Goal: Information Seeking & Learning: Learn about a topic

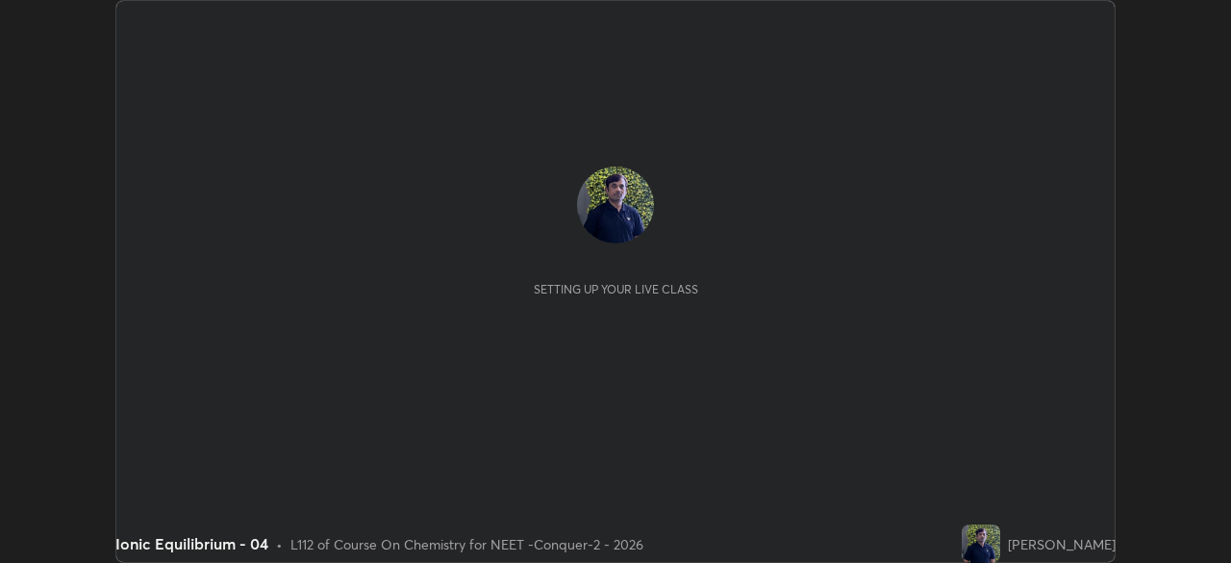
scroll to position [563, 1230]
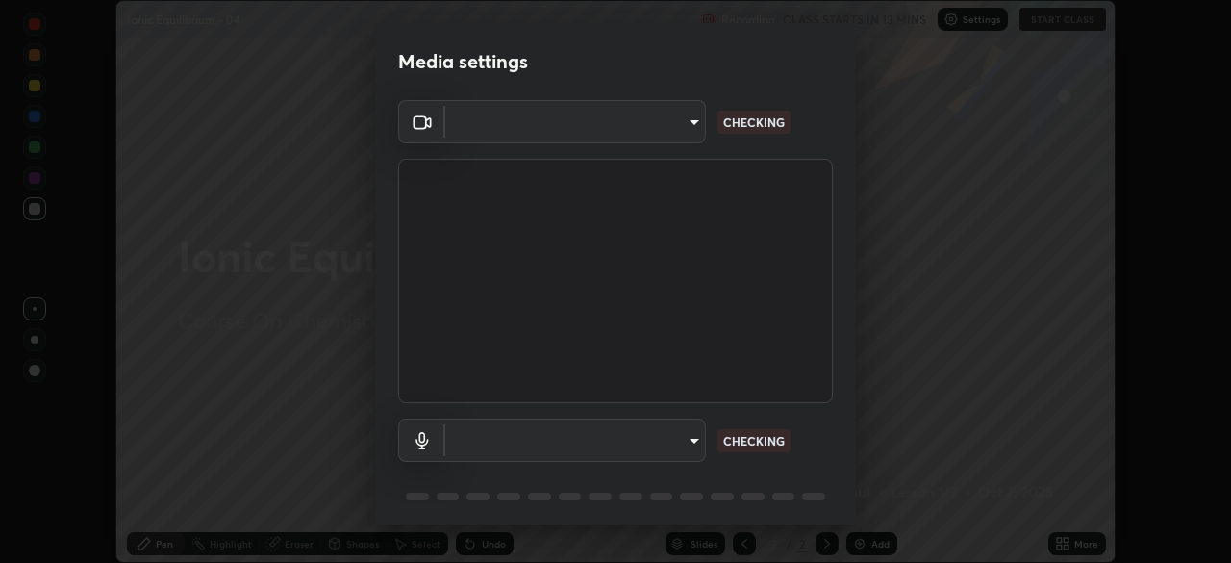
click at [673, 133] on body "Erase all Ionic Equilibrium - 04 Recording CLASS STARTS IN 13 MINS Settings STA…" at bounding box center [615, 281] width 1231 height 563
click at [677, 129] on div at bounding box center [615, 281] width 1231 height 563
type input "ad23c5e1eec40c929e15baf649206283bee037f2ec2e6fc856d192bb2adaae55"
type input "aa0a7725628aa2d3746a5367ccdd85ae91ee4f6343f860b78150420f01eb6845"
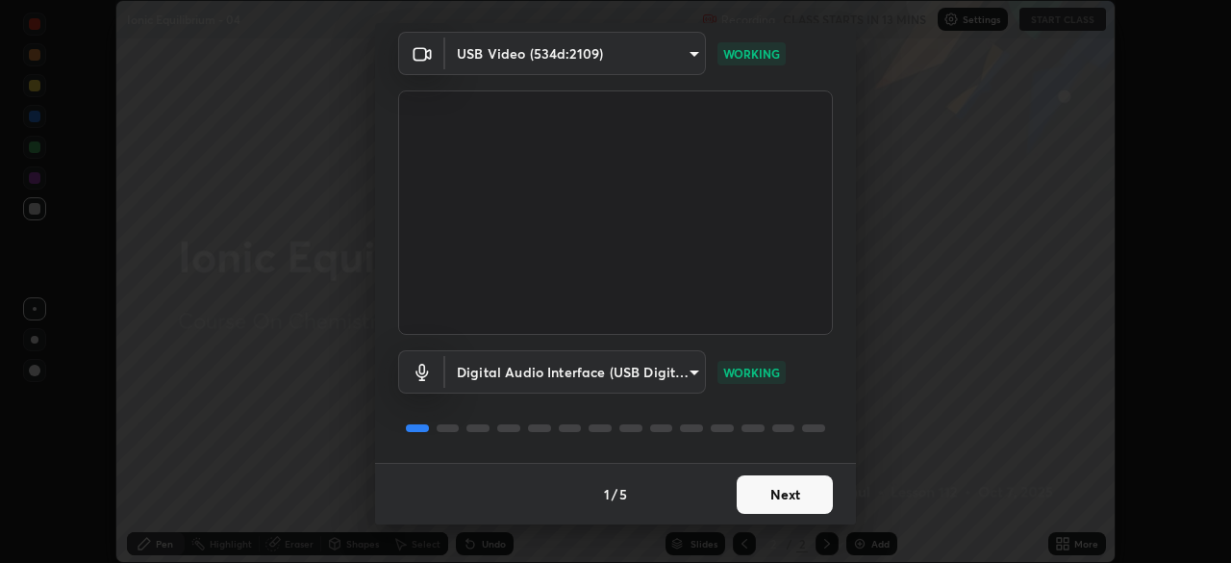
click at [780, 495] on button "Next" at bounding box center [785, 494] width 96 height 38
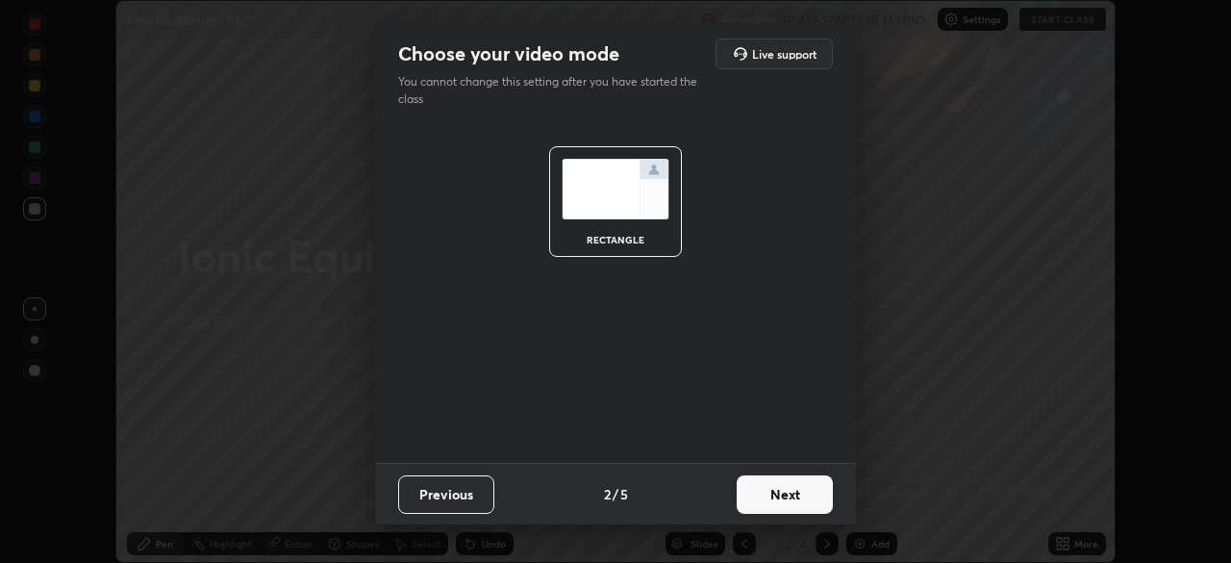
click at [792, 497] on button "Next" at bounding box center [785, 494] width 96 height 38
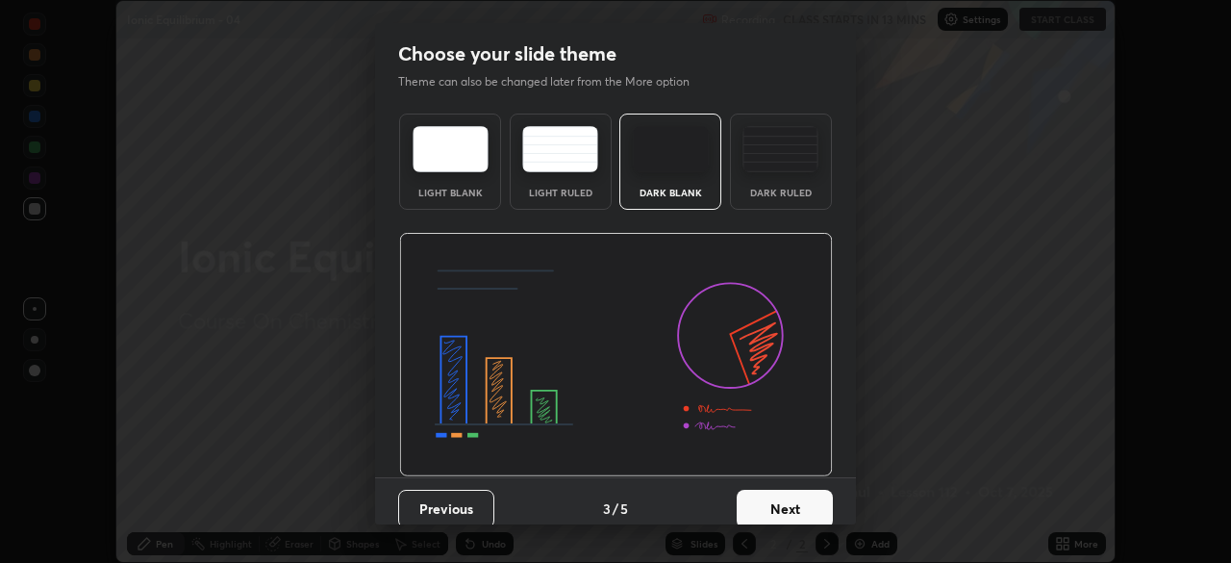
click at [804, 499] on button "Next" at bounding box center [785, 509] width 96 height 38
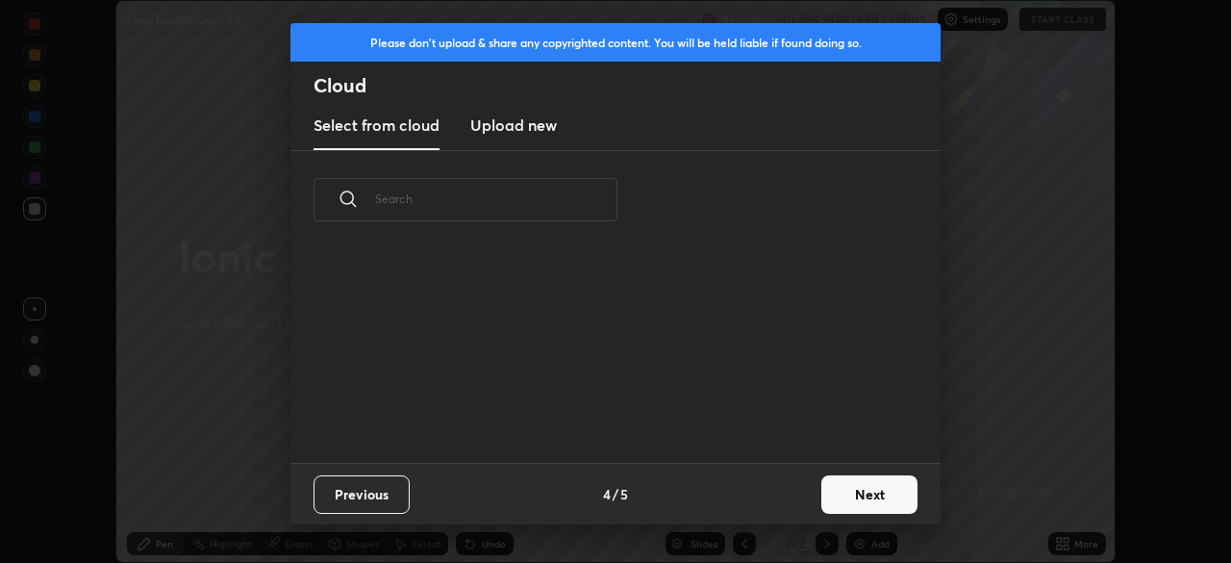
click at [824, 497] on button "Next" at bounding box center [870, 494] width 96 height 38
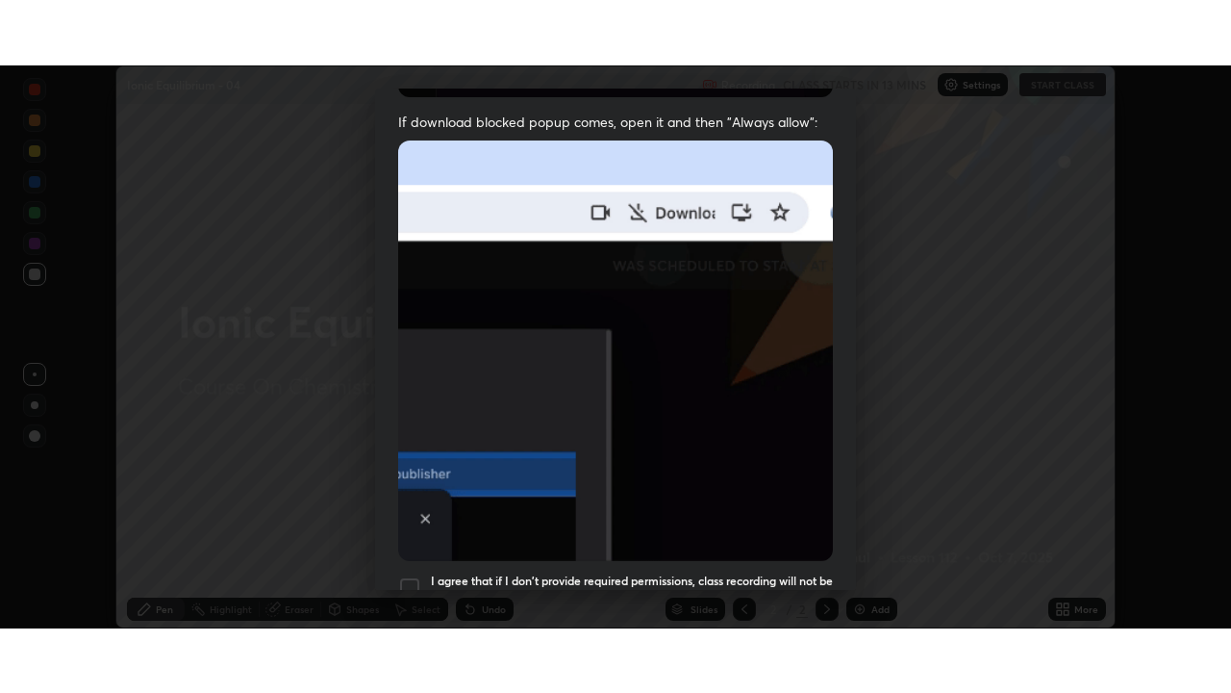
scroll to position [461, 0]
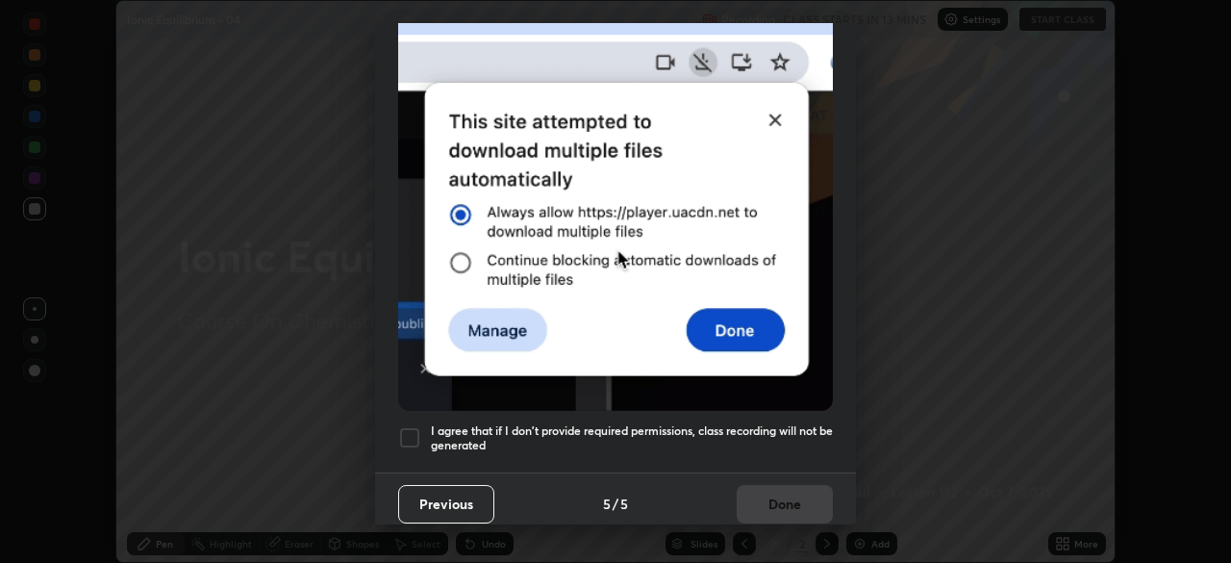
click at [417, 428] on div at bounding box center [409, 437] width 23 height 23
click at [782, 490] on button "Done" at bounding box center [785, 504] width 96 height 38
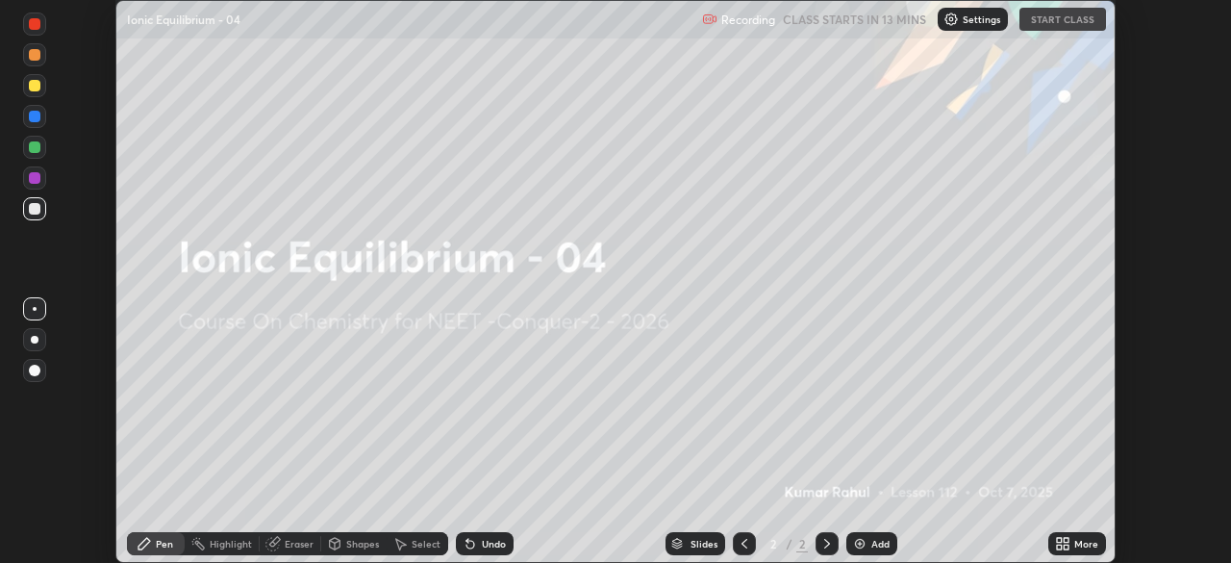
click at [1059, 540] on icon at bounding box center [1059, 540] width 5 height 5
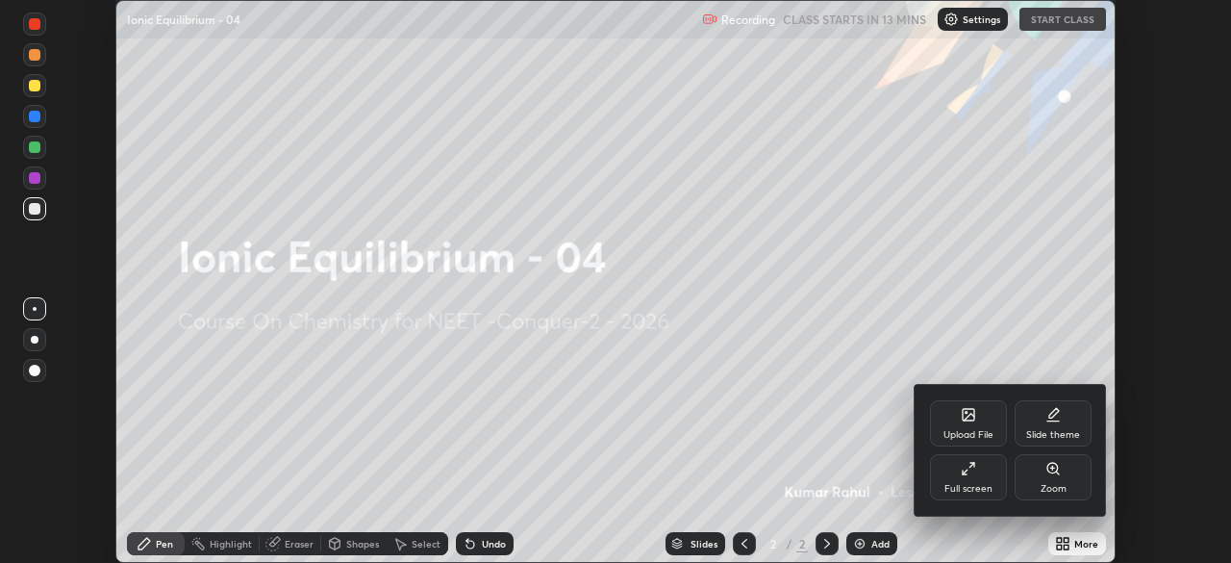
click at [958, 491] on div "Full screen" at bounding box center [969, 489] width 48 height 10
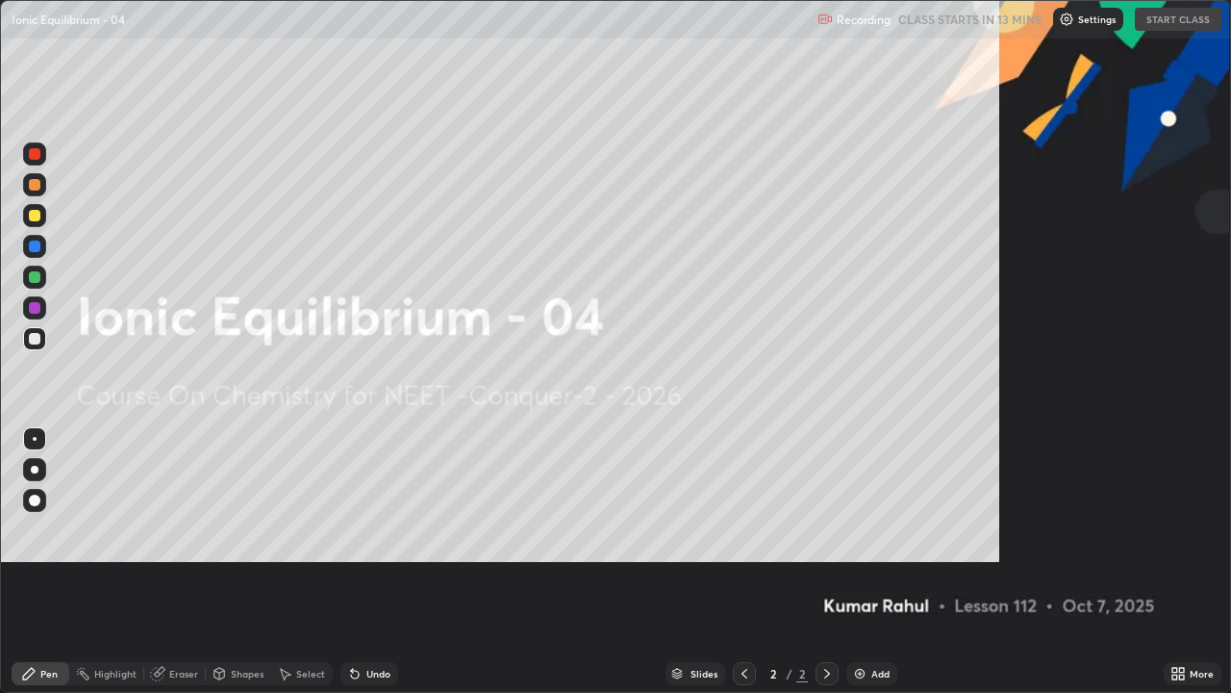
scroll to position [693, 1231]
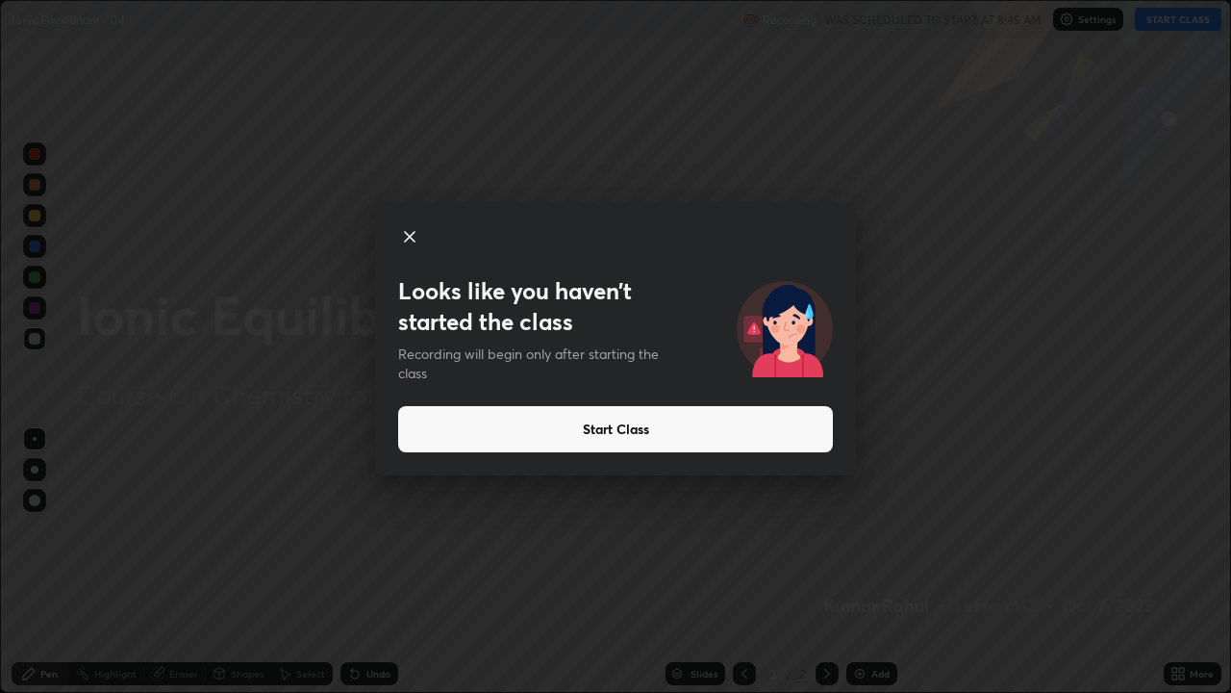
click at [636, 425] on button "Start Class" at bounding box center [615, 429] width 435 height 46
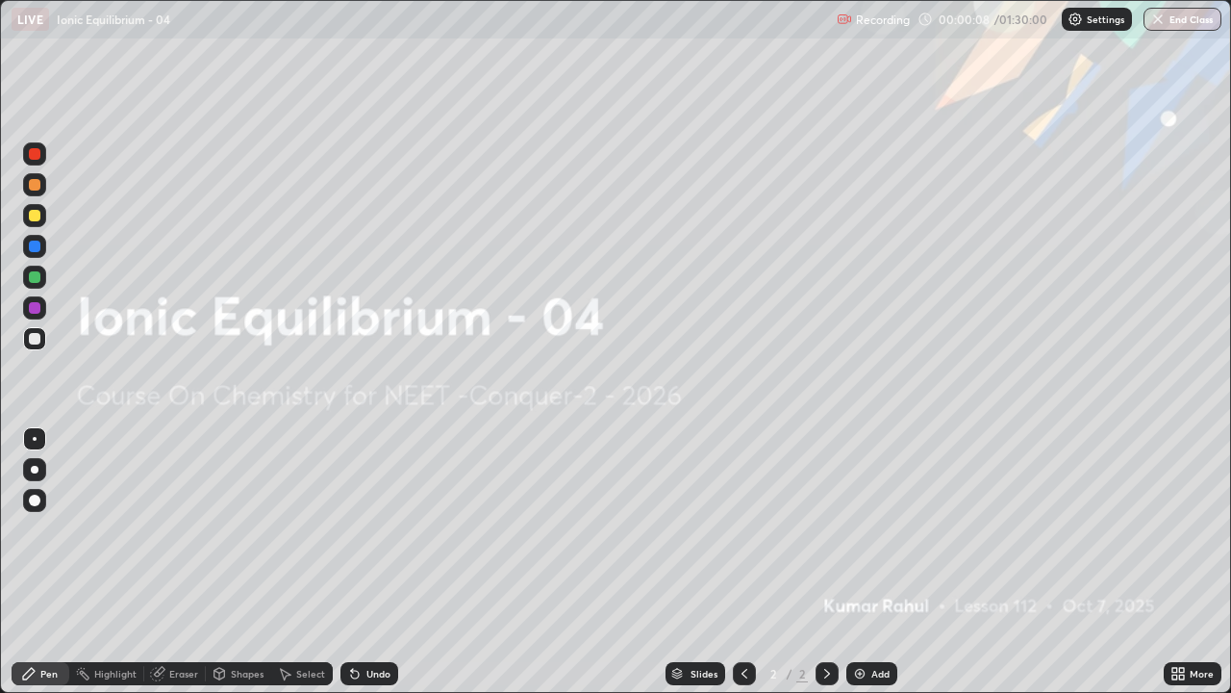
click at [874, 562] on div "Add" at bounding box center [881, 674] width 18 height 10
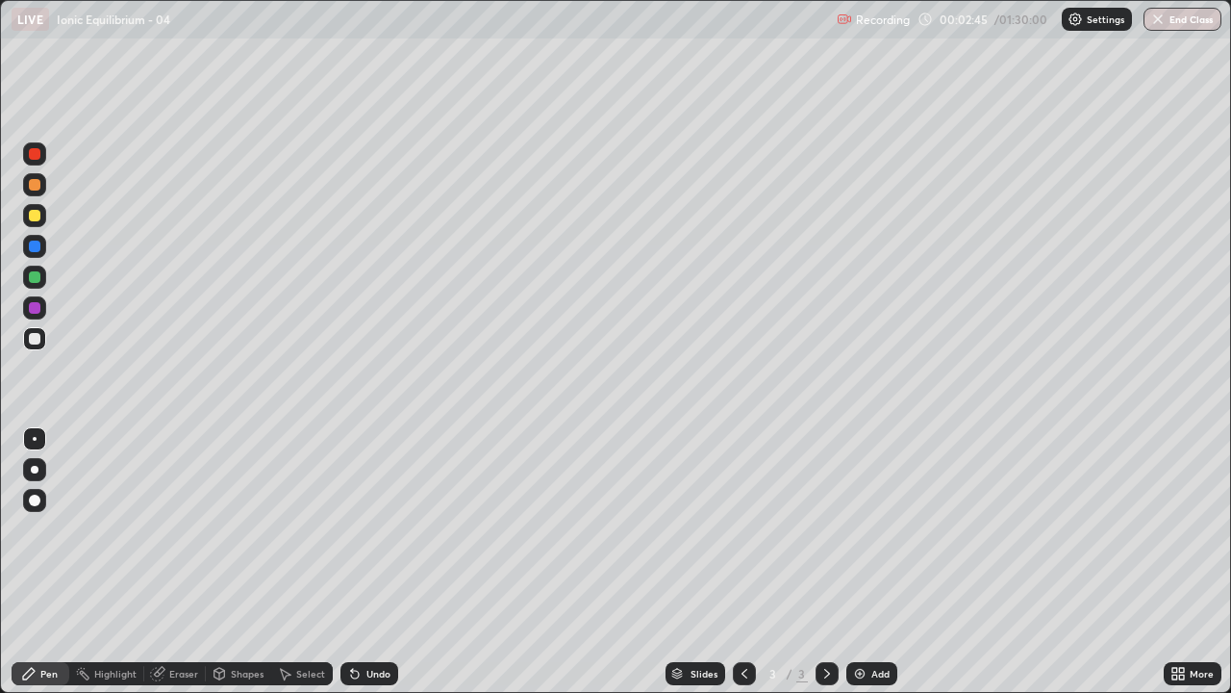
click at [35, 469] on div at bounding box center [35, 470] width 8 height 8
click at [37, 216] on div at bounding box center [35, 216] width 12 height 12
click at [38, 339] on div at bounding box center [35, 339] width 12 height 12
click at [825, 562] on icon at bounding box center [827, 674] width 6 height 10
click at [881, 562] on div "Add" at bounding box center [881, 674] width 18 height 10
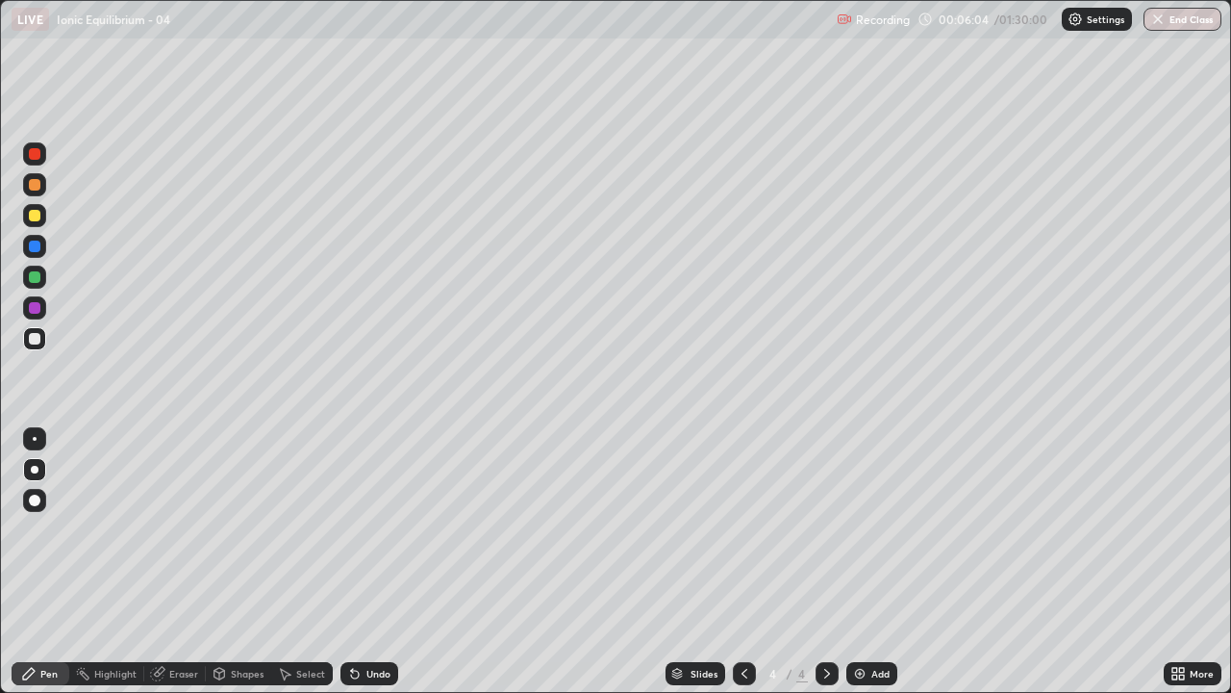
click at [37, 217] on div at bounding box center [35, 216] width 12 height 12
click at [872, 562] on div "Add" at bounding box center [881, 674] width 18 height 10
click at [179, 562] on div "Eraser" at bounding box center [183, 674] width 29 height 10
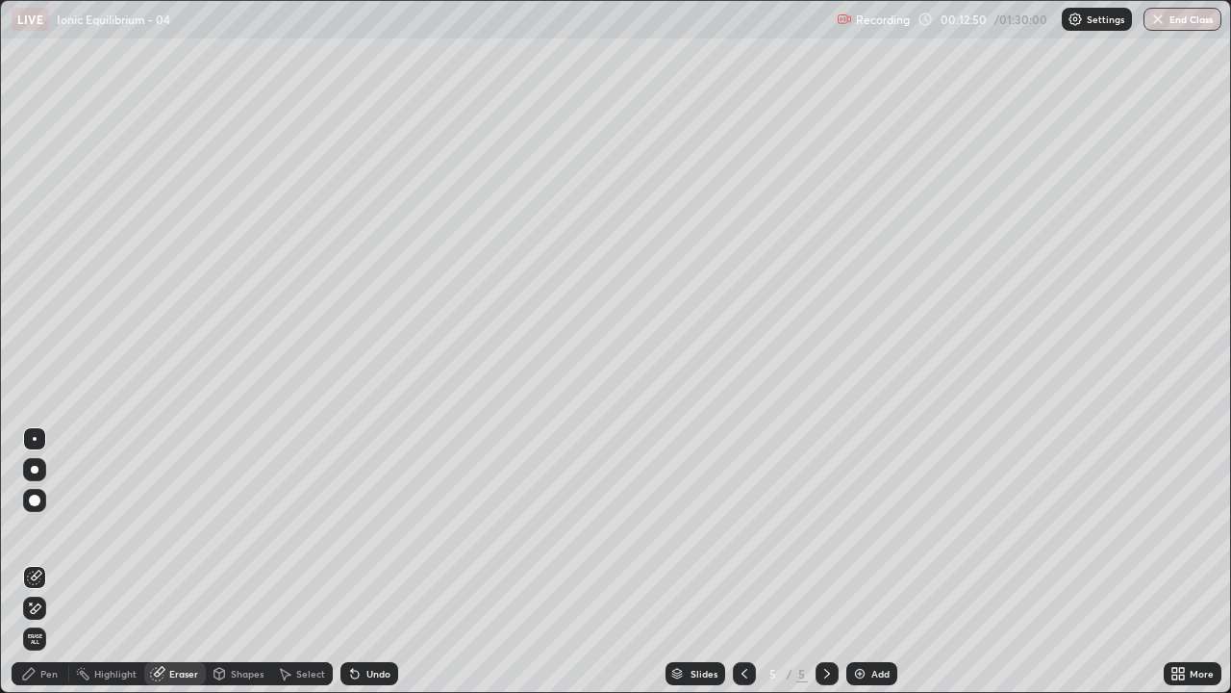
click at [45, 562] on div "Pen" at bounding box center [48, 674] width 17 height 10
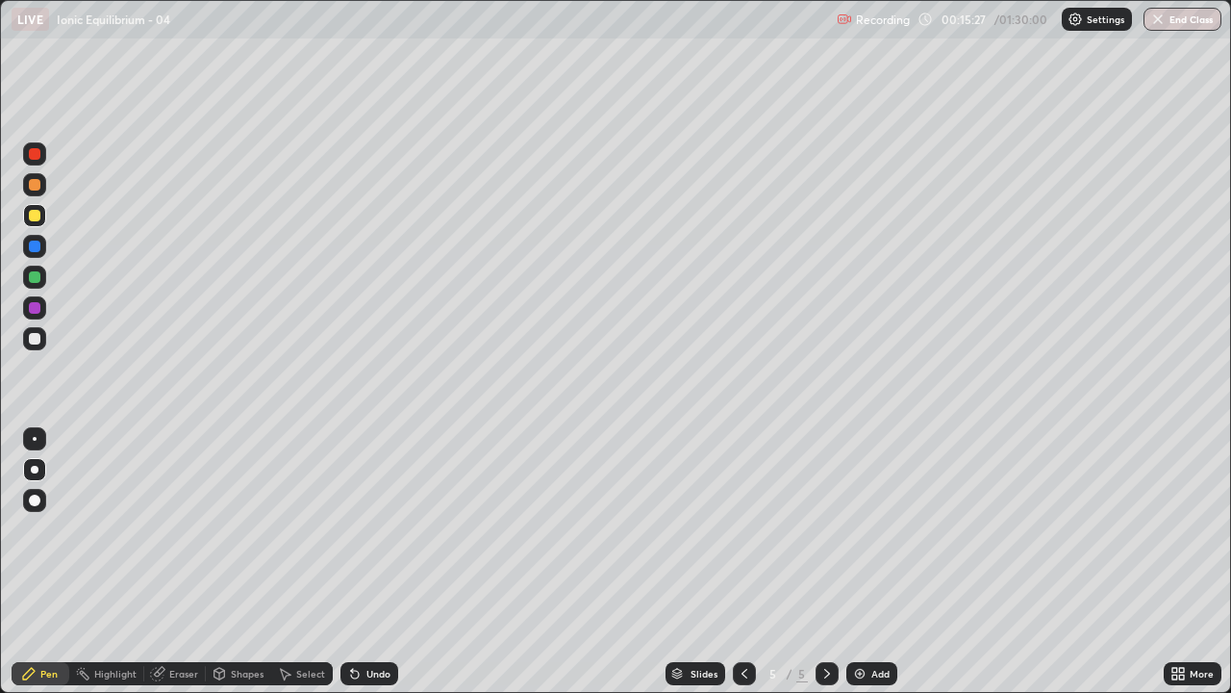
click at [748, 562] on icon at bounding box center [744, 673] width 15 height 15
click at [741, 562] on icon at bounding box center [744, 673] width 15 height 15
click at [825, 562] on icon at bounding box center [827, 673] width 15 height 15
click at [833, 562] on div at bounding box center [827, 673] width 23 height 23
click at [749, 562] on icon at bounding box center [744, 673] width 15 height 15
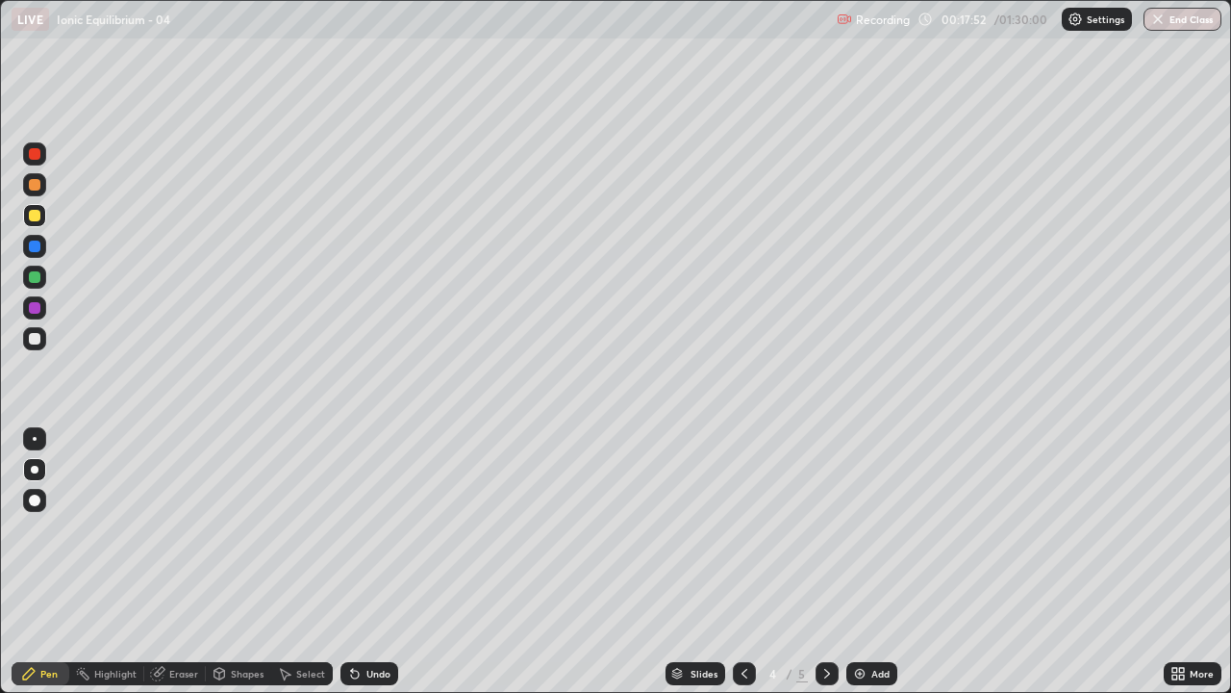
click at [832, 562] on icon at bounding box center [827, 673] width 15 height 15
click at [828, 562] on icon at bounding box center [827, 673] width 15 height 15
click at [878, 562] on div "Add" at bounding box center [881, 674] width 18 height 10
click at [879, 562] on div "Add" at bounding box center [881, 674] width 18 height 10
click at [38, 339] on div at bounding box center [35, 339] width 12 height 12
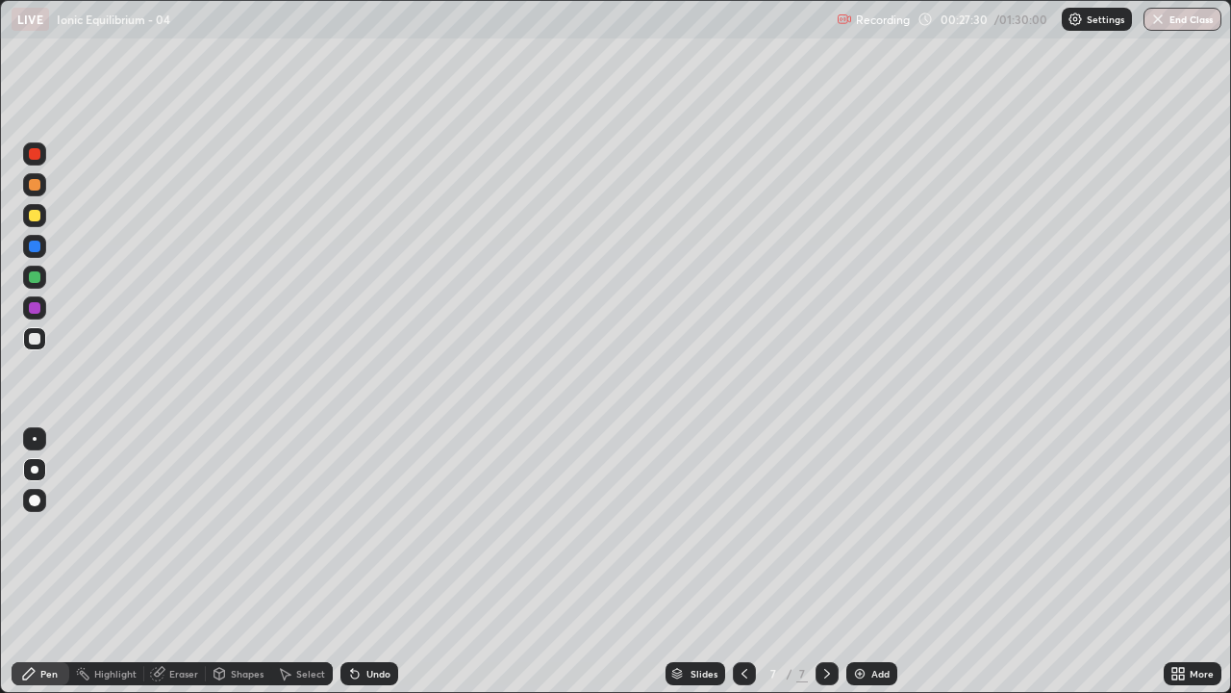
click at [743, 562] on icon at bounding box center [744, 673] width 15 height 15
click at [748, 562] on div at bounding box center [744, 673] width 23 height 23
click at [830, 562] on icon at bounding box center [827, 673] width 15 height 15
click at [825, 562] on icon at bounding box center [827, 673] width 15 height 15
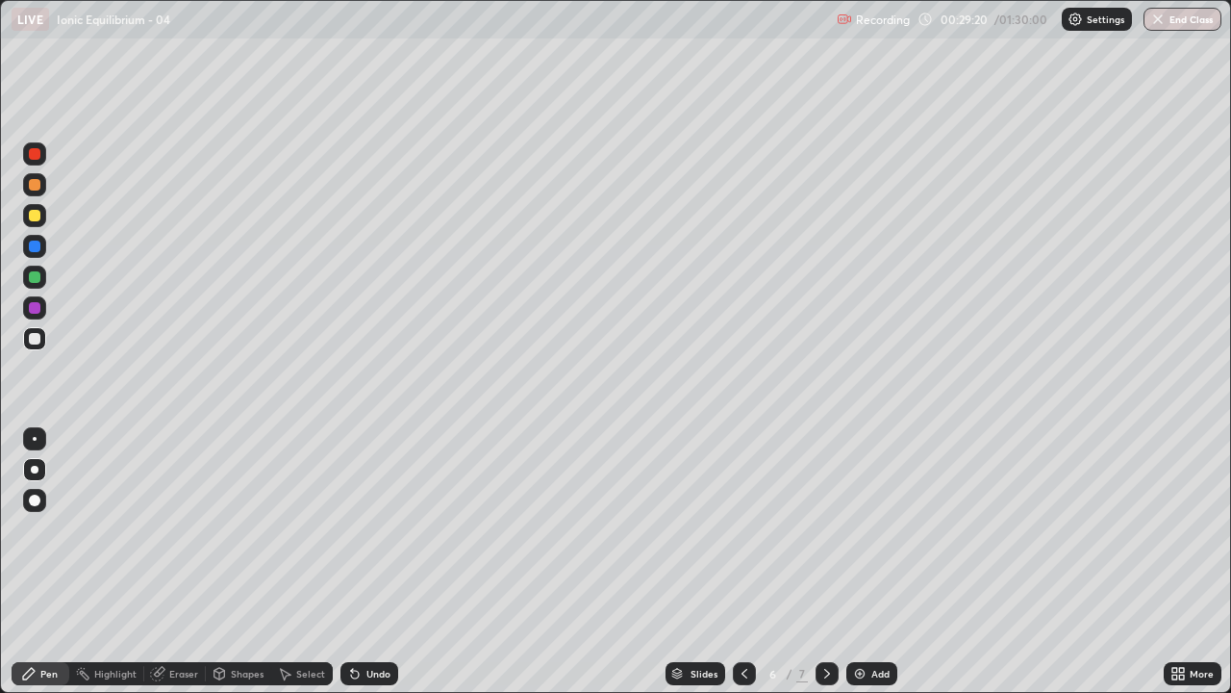
click at [35, 339] on div at bounding box center [35, 339] width 12 height 12
click at [31, 216] on div at bounding box center [35, 216] width 12 height 12
click at [825, 562] on icon at bounding box center [827, 673] width 15 height 15
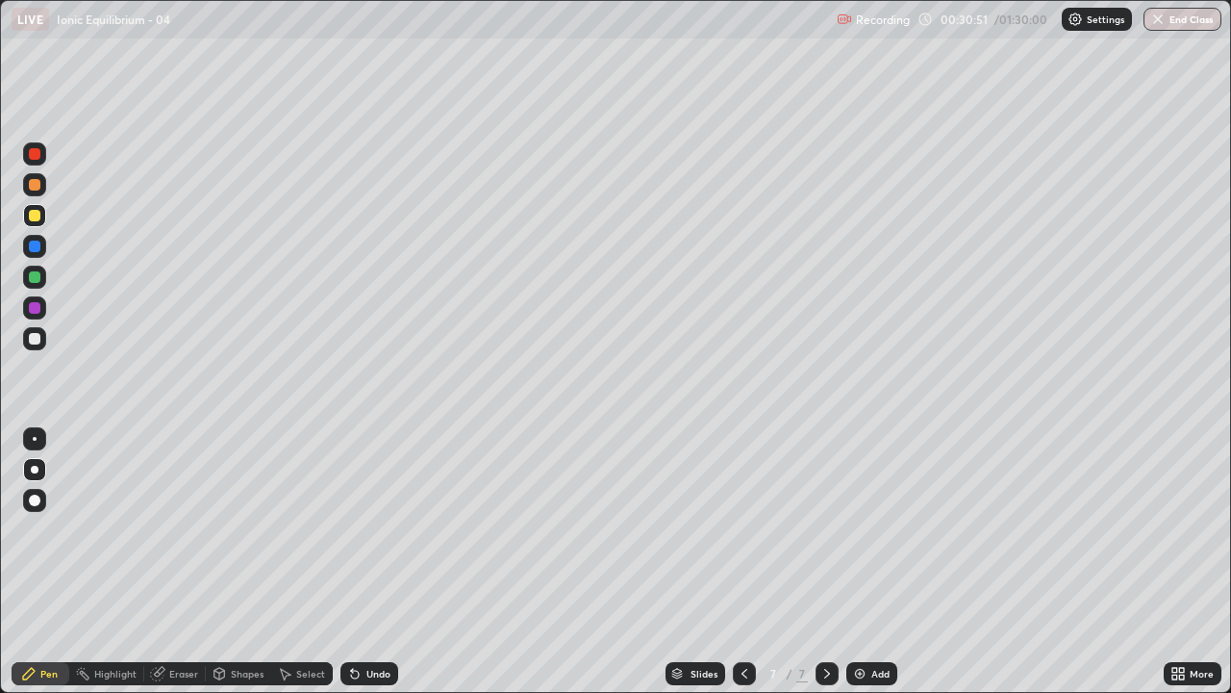
click at [878, 562] on div "Add" at bounding box center [881, 674] width 18 height 10
click at [38, 340] on div at bounding box center [35, 339] width 12 height 12
click at [832, 562] on icon at bounding box center [827, 673] width 15 height 15
click at [879, 562] on div "Add" at bounding box center [881, 674] width 18 height 10
click at [35, 218] on div at bounding box center [35, 216] width 12 height 12
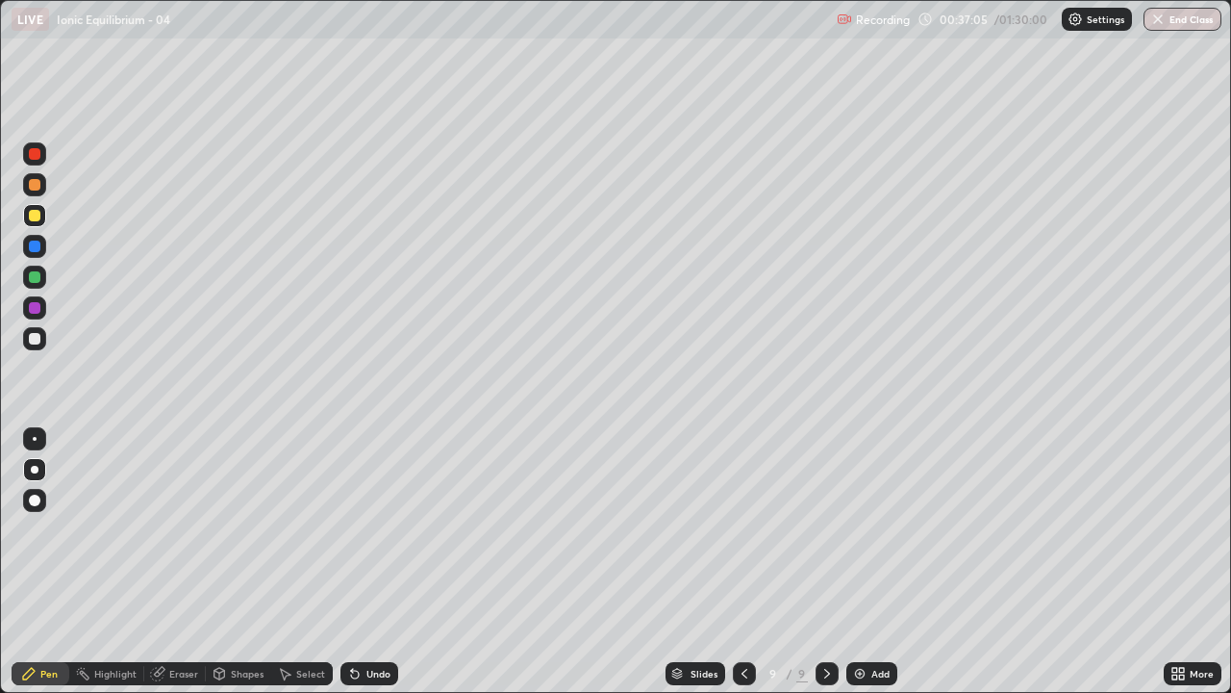
click at [42, 339] on div at bounding box center [34, 338] width 23 height 23
click at [823, 562] on icon at bounding box center [827, 673] width 15 height 15
click at [876, 562] on div "Add" at bounding box center [881, 674] width 18 height 10
click at [748, 562] on icon at bounding box center [743, 673] width 15 height 15
click at [828, 562] on icon at bounding box center [827, 673] width 15 height 15
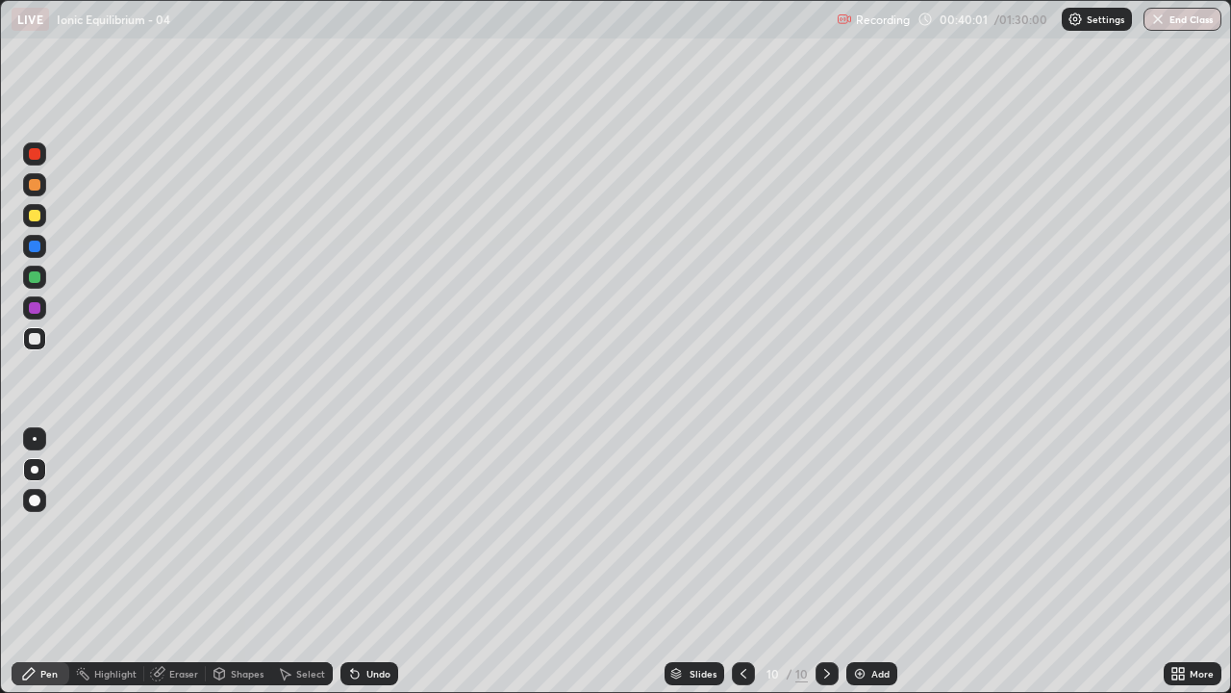
click at [745, 562] on icon at bounding box center [743, 673] width 15 height 15
click at [825, 562] on icon at bounding box center [827, 673] width 15 height 15
click at [742, 562] on icon at bounding box center [744, 674] width 6 height 10
click at [740, 562] on icon at bounding box center [743, 673] width 15 height 15
click at [825, 562] on icon at bounding box center [827, 673] width 15 height 15
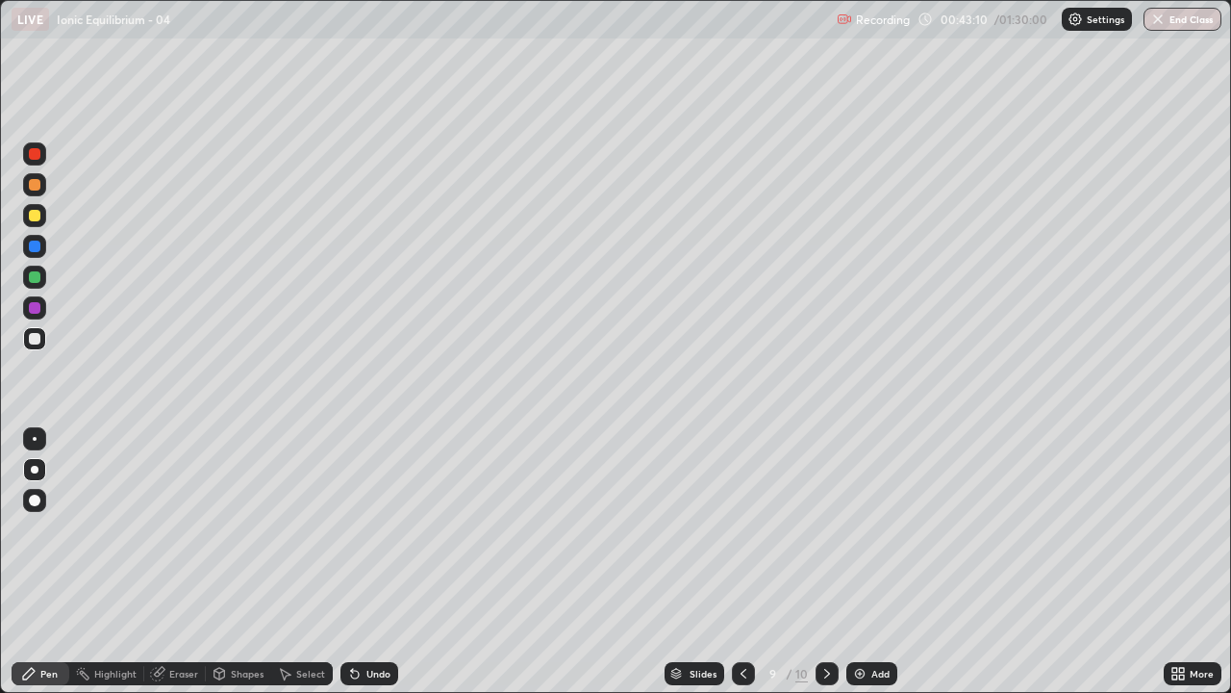
click at [833, 562] on icon at bounding box center [827, 673] width 15 height 15
click at [187, 562] on div "Eraser" at bounding box center [183, 674] width 29 height 10
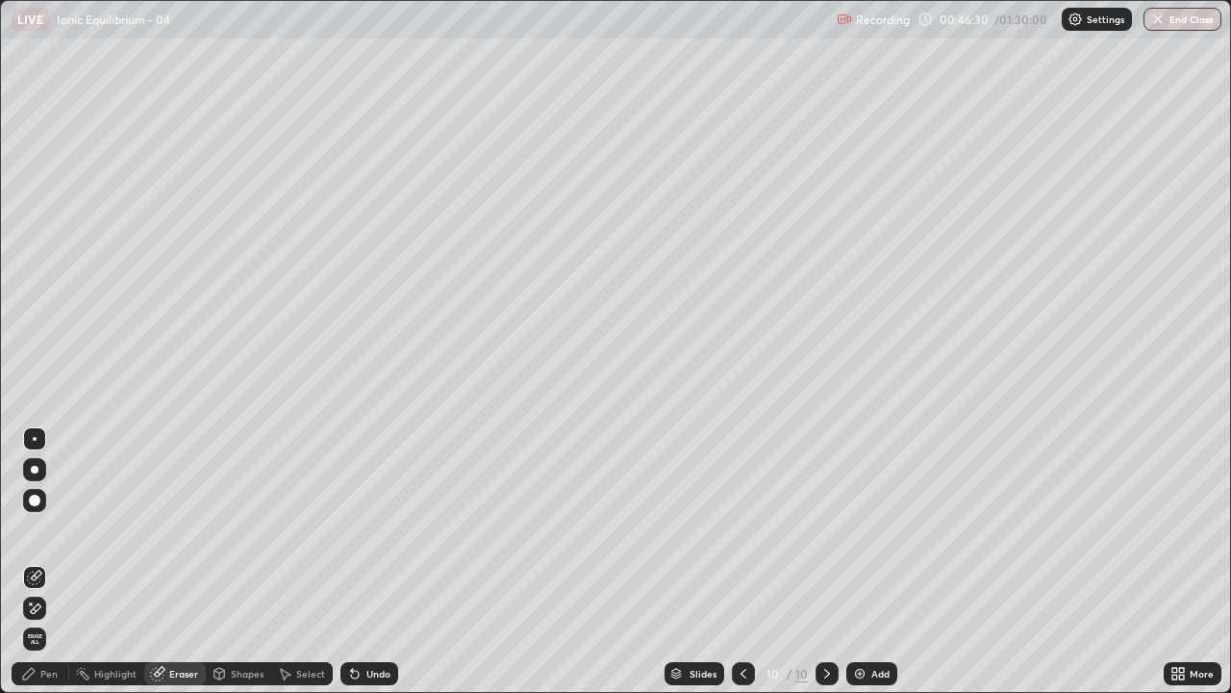
click at [39, 562] on icon at bounding box center [36, 608] width 11 height 10
click at [49, 562] on div "Pen" at bounding box center [48, 674] width 17 height 10
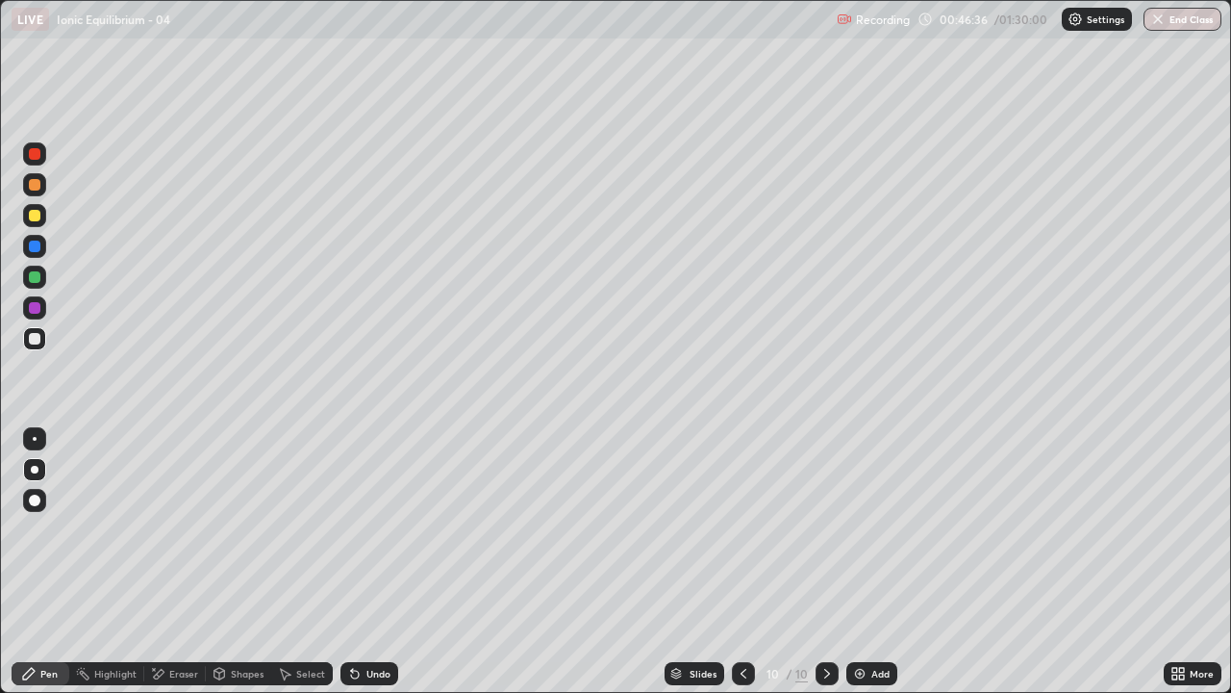
click at [743, 562] on icon at bounding box center [743, 673] width 15 height 15
click at [825, 562] on icon at bounding box center [827, 673] width 15 height 15
click at [828, 562] on icon at bounding box center [827, 673] width 15 height 15
click at [874, 562] on div "Add" at bounding box center [881, 674] width 18 height 10
click at [34, 217] on div at bounding box center [35, 216] width 12 height 12
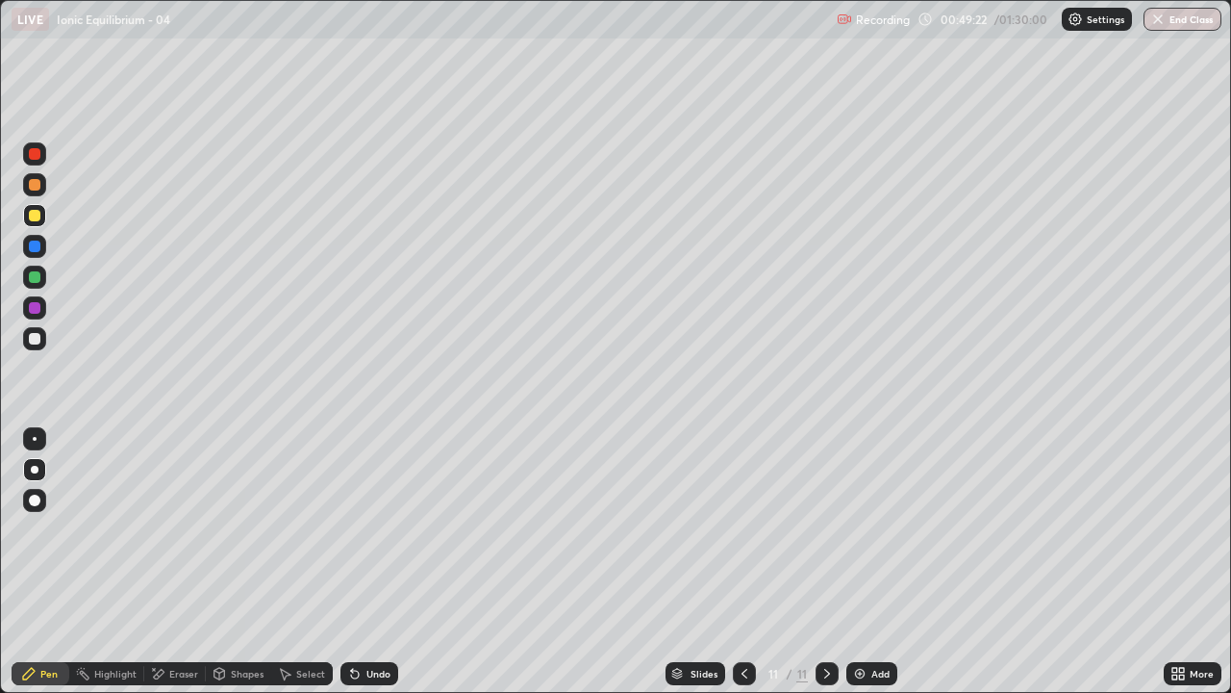
click at [40, 338] on div at bounding box center [34, 338] width 23 height 23
click at [825, 562] on icon at bounding box center [827, 673] width 15 height 15
click at [875, 562] on div "Add" at bounding box center [881, 674] width 18 height 10
click at [175, 562] on div "Eraser" at bounding box center [183, 674] width 29 height 10
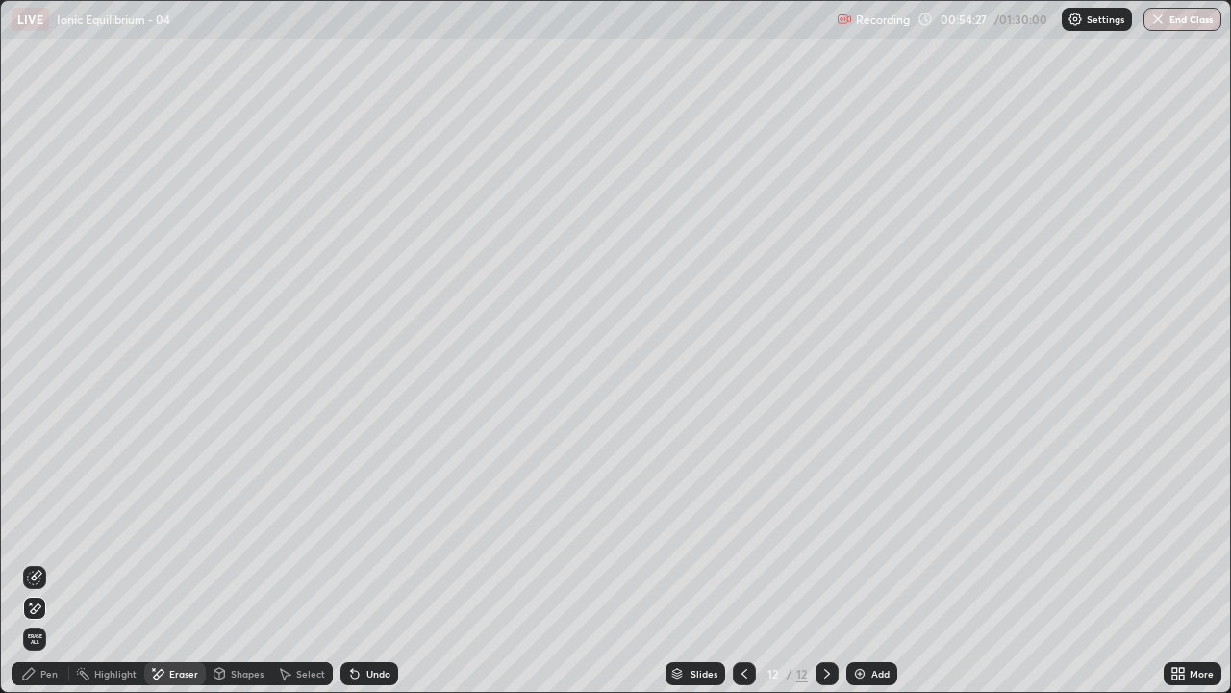
click at [50, 562] on div "Pen" at bounding box center [48, 674] width 17 height 10
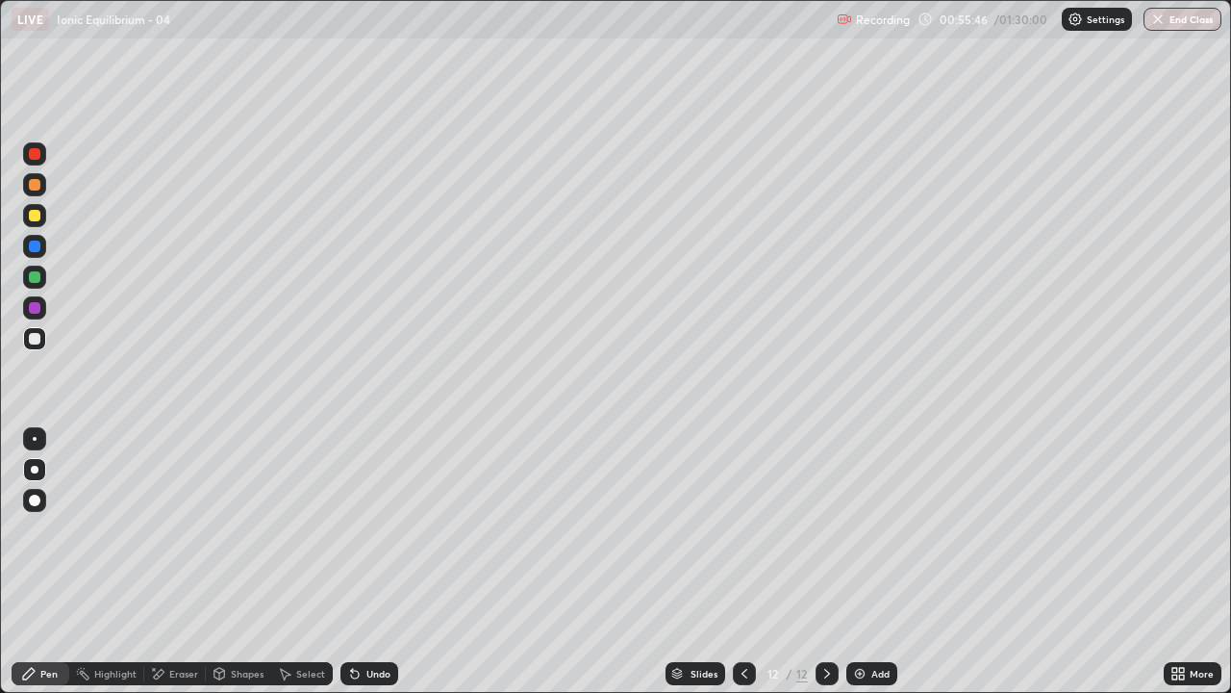
click at [35, 216] on div at bounding box center [35, 216] width 12 height 12
click at [184, 562] on div "Eraser" at bounding box center [183, 674] width 29 height 10
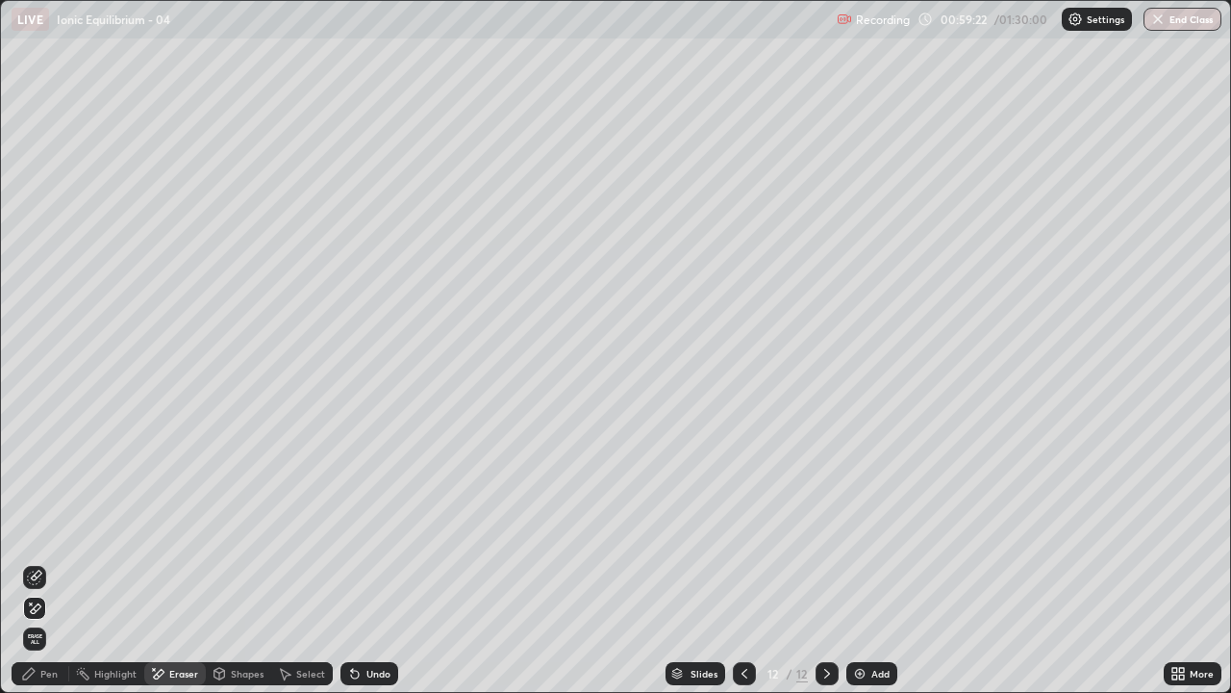
click at [824, 562] on icon at bounding box center [827, 673] width 15 height 15
click at [872, 562] on div "Add" at bounding box center [881, 674] width 18 height 10
click at [49, 562] on div "Pen" at bounding box center [48, 674] width 17 height 10
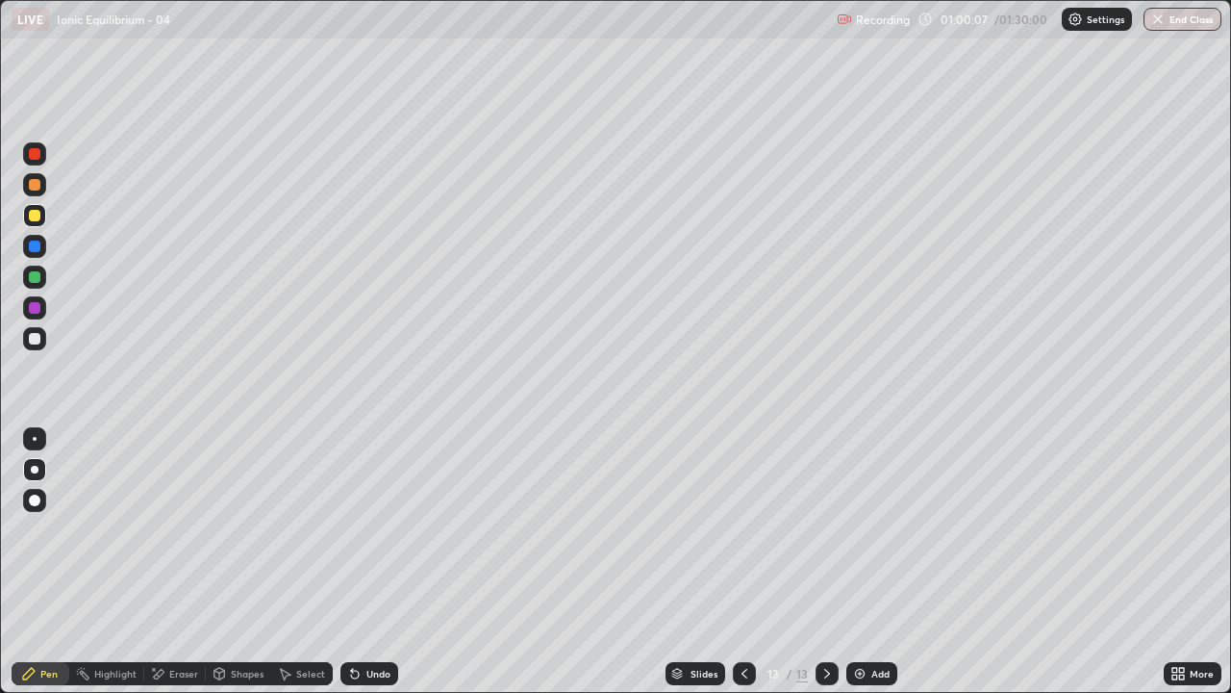
click at [190, 562] on div "Eraser" at bounding box center [183, 674] width 29 height 10
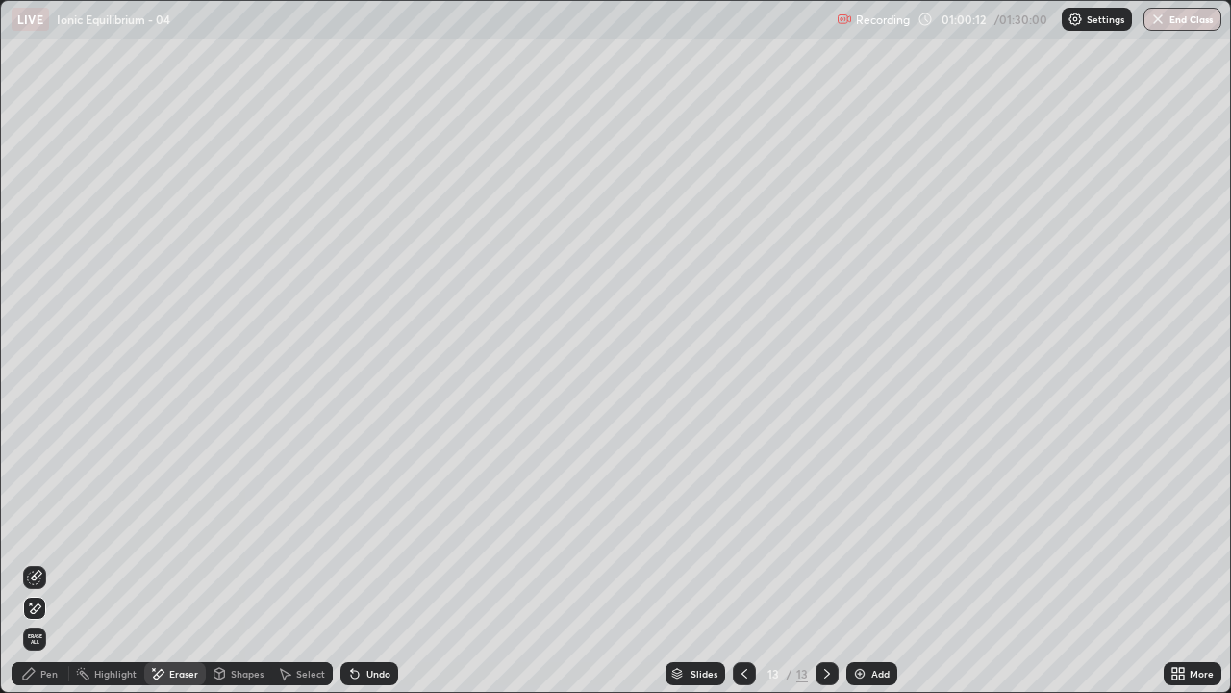
click at [54, 562] on div "Pen" at bounding box center [48, 674] width 17 height 10
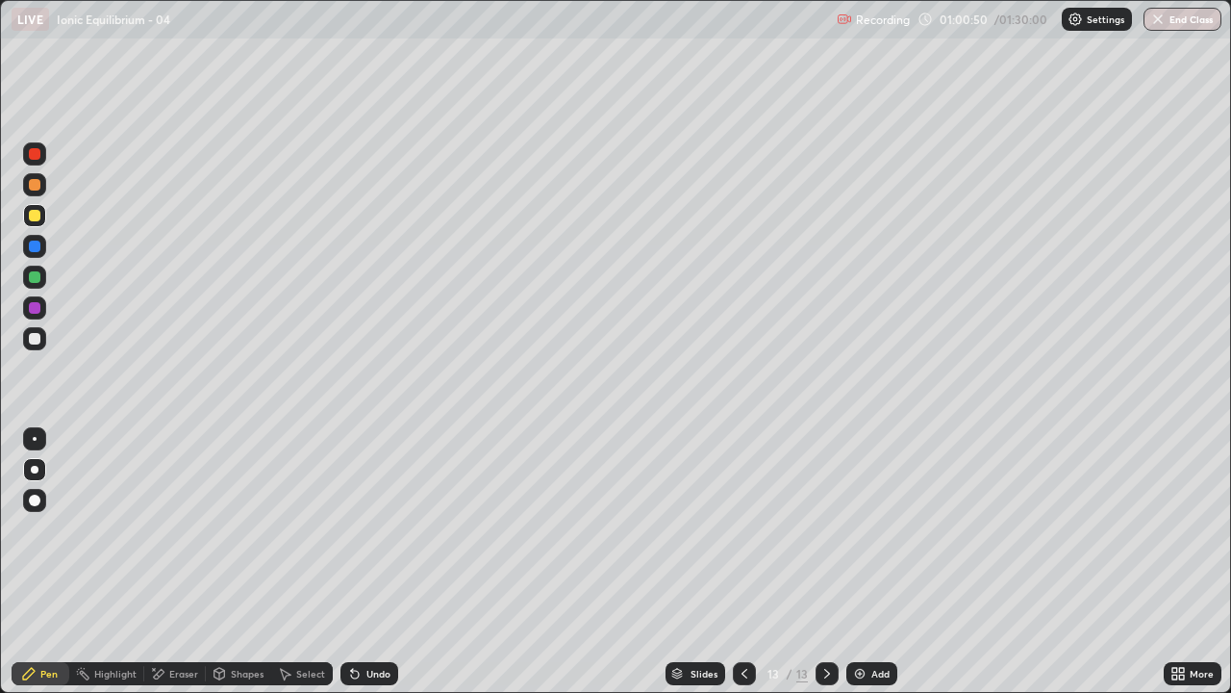
click at [743, 562] on icon at bounding box center [744, 673] width 15 height 15
click at [823, 562] on icon at bounding box center [827, 673] width 15 height 15
click at [825, 562] on icon at bounding box center [827, 673] width 15 height 15
click at [882, 562] on div "Add" at bounding box center [881, 674] width 18 height 10
click at [37, 220] on div at bounding box center [35, 216] width 12 height 12
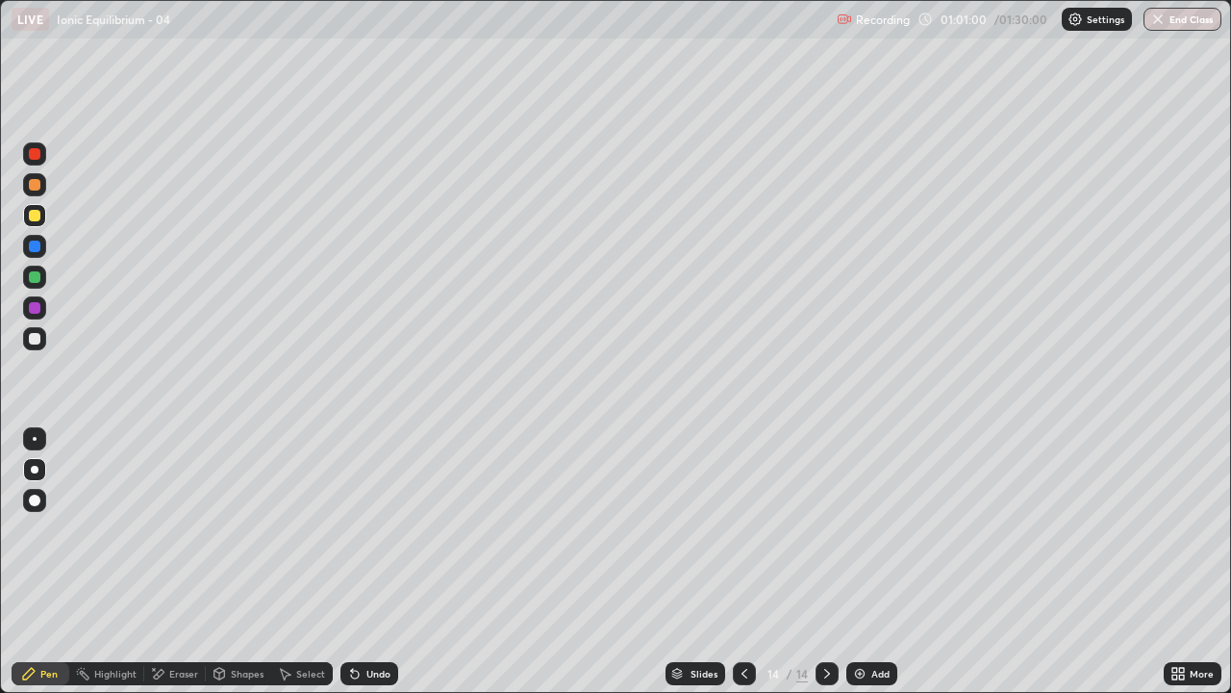
click at [39, 217] on div at bounding box center [35, 216] width 12 height 12
click at [36, 338] on div at bounding box center [35, 339] width 12 height 12
click at [743, 562] on icon at bounding box center [744, 673] width 15 height 15
click at [821, 562] on div at bounding box center [827, 673] width 23 height 23
click at [180, 562] on div "Eraser" at bounding box center [183, 674] width 29 height 10
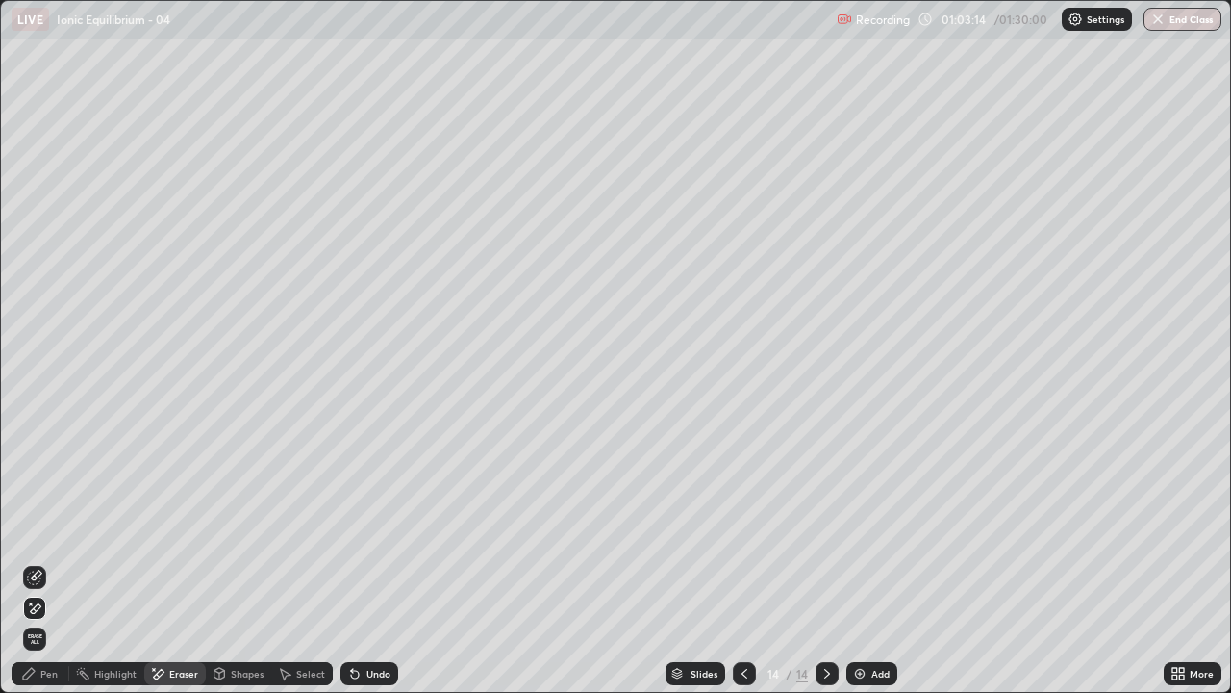
click at [49, 562] on div "Pen" at bounding box center [48, 674] width 17 height 10
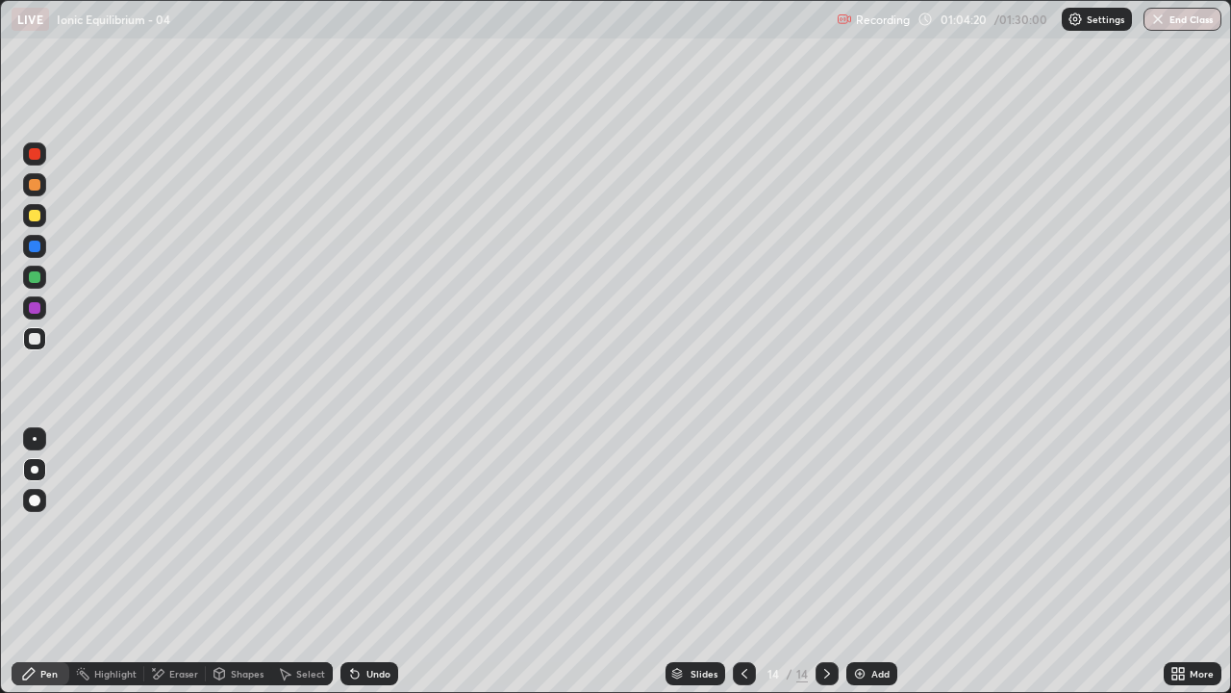
click at [825, 562] on icon at bounding box center [827, 674] width 6 height 10
click at [872, 562] on div "Add" at bounding box center [881, 674] width 18 height 10
click at [739, 562] on icon at bounding box center [744, 673] width 15 height 15
click at [825, 562] on icon at bounding box center [827, 673] width 15 height 15
click at [743, 562] on icon at bounding box center [744, 673] width 15 height 15
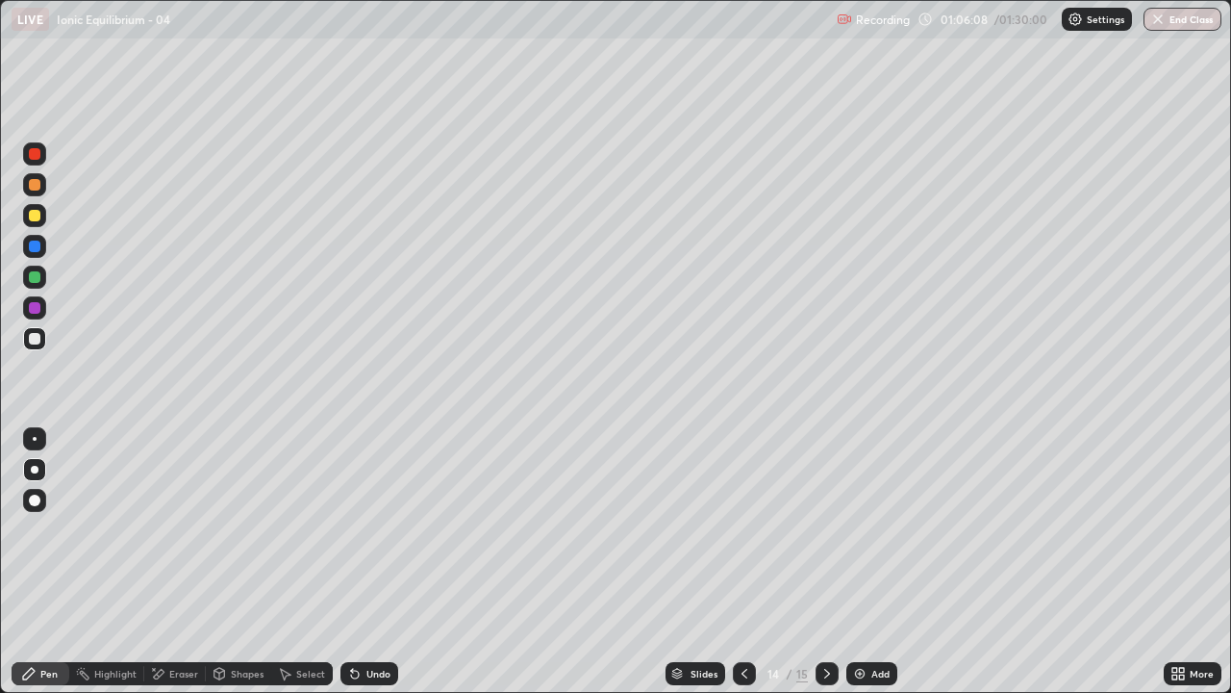
click at [825, 562] on icon at bounding box center [827, 673] width 15 height 15
click at [743, 562] on icon at bounding box center [744, 673] width 15 height 15
click at [825, 562] on icon at bounding box center [827, 673] width 15 height 15
click at [744, 562] on icon at bounding box center [744, 673] width 15 height 15
click at [826, 562] on icon at bounding box center [827, 673] width 15 height 15
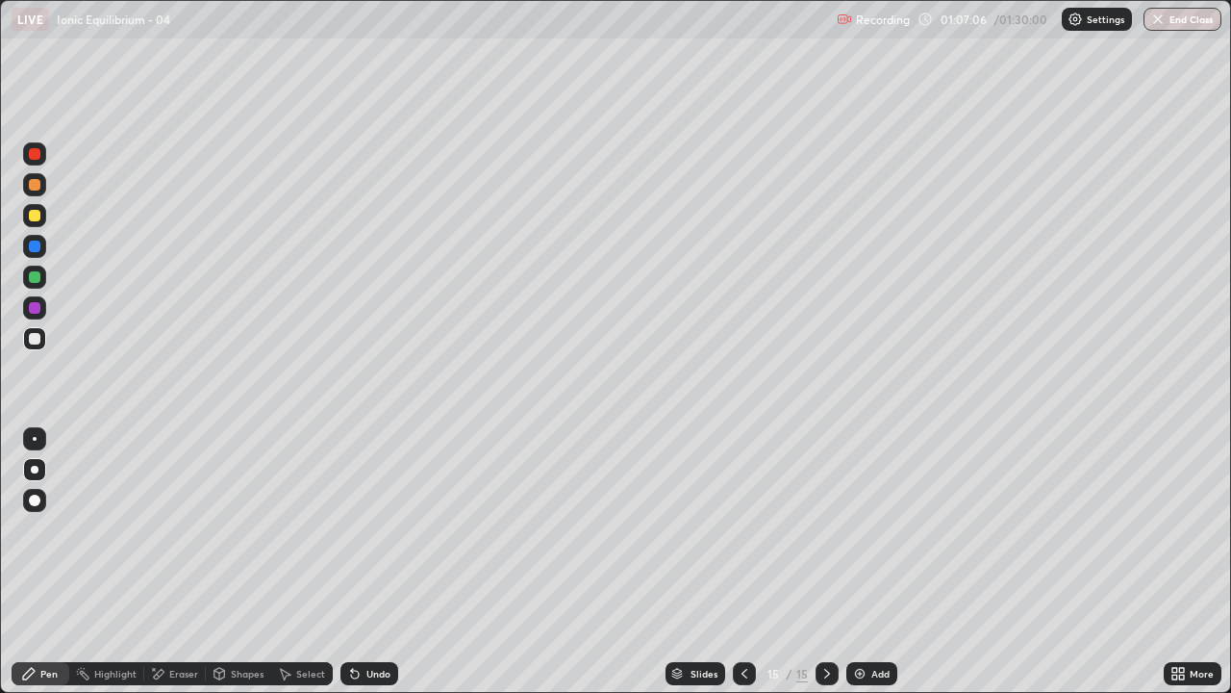
click at [176, 562] on div "Eraser" at bounding box center [183, 674] width 29 height 10
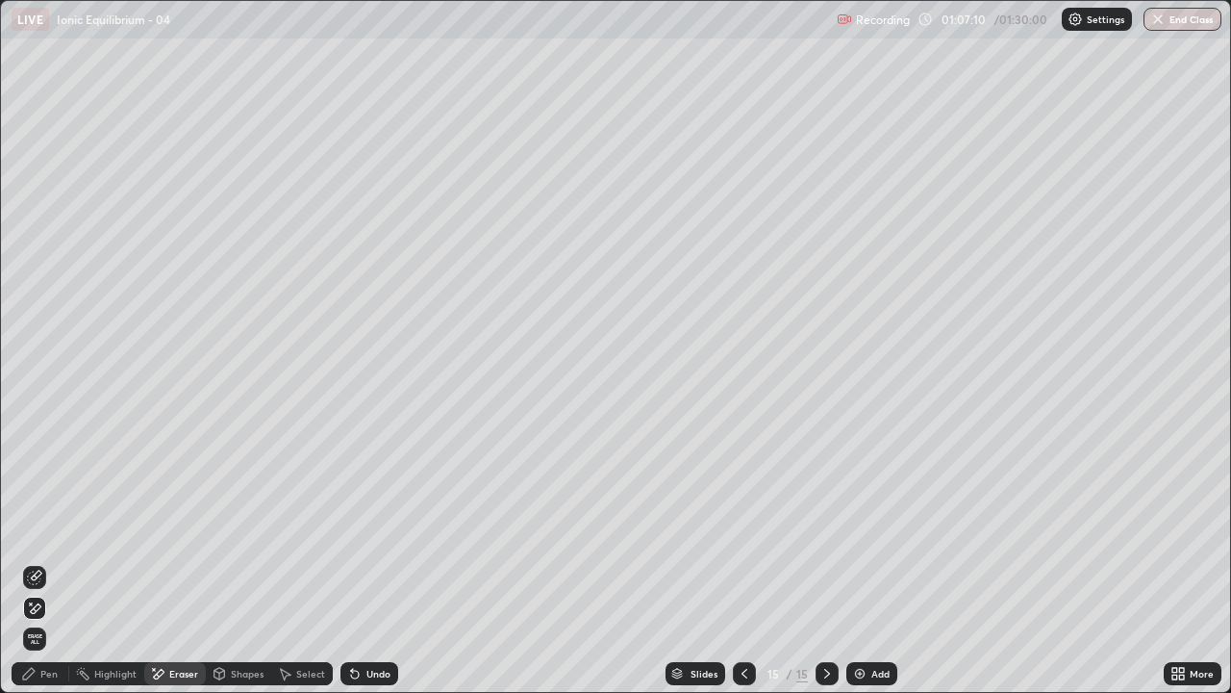
click at [43, 562] on div "Pen" at bounding box center [48, 674] width 17 height 10
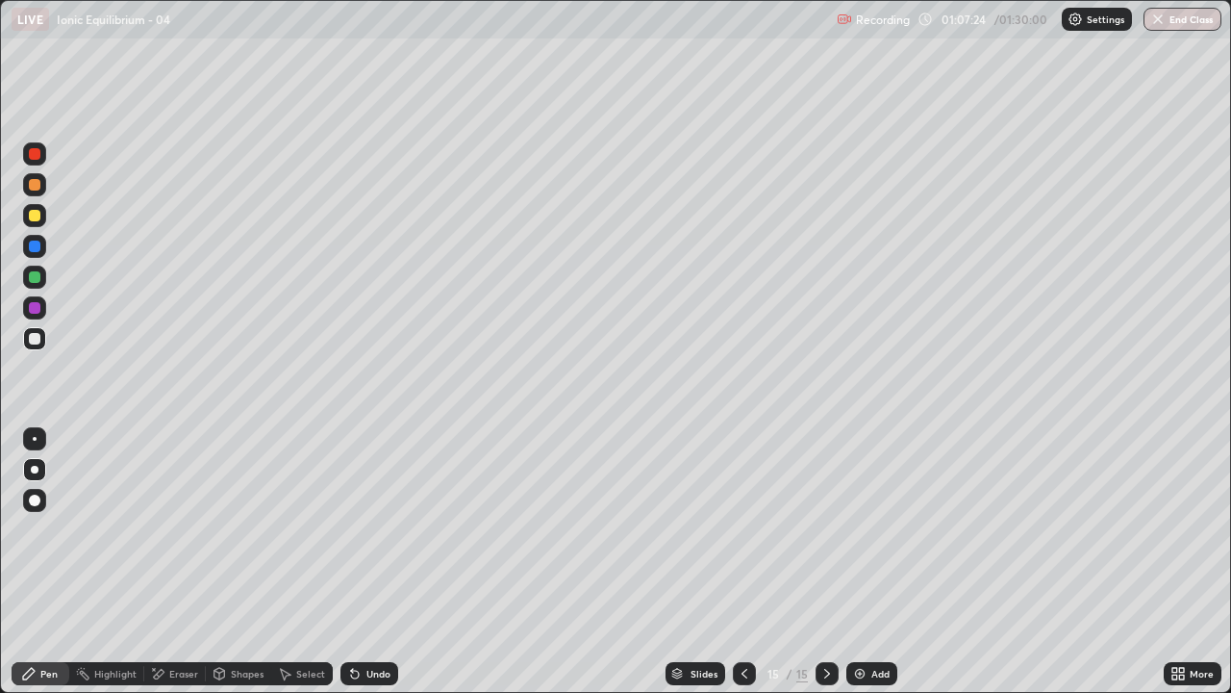
click at [825, 562] on icon at bounding box center [827, 673] width 15 height 15
click at [874, 562] on div "Add" at bounding box center [881, 674] width 18 height 10
click at [743, 562] on icon at bounding box center [744, 673] width 15 height 15
click at [170, 562] on div "Eraser" at bounding box center [183, 674] width 29 height 10
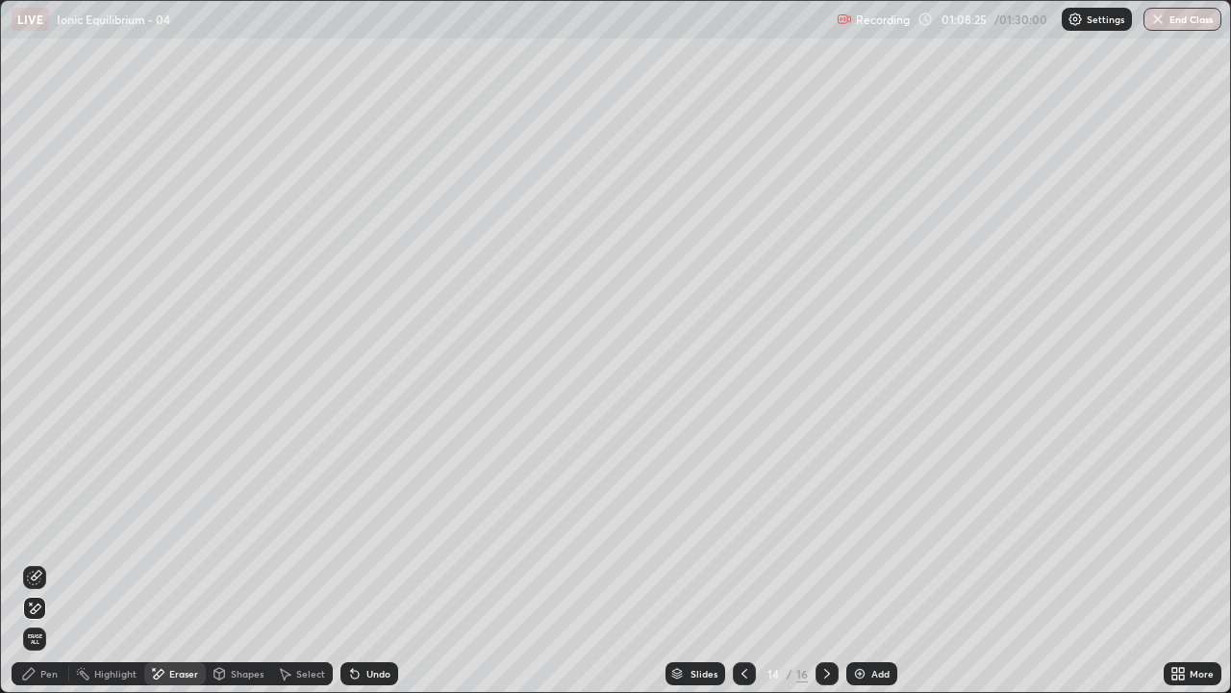
click at [42, 562] on div "Pen" at bounding box center [41, 673] width 58 height 23
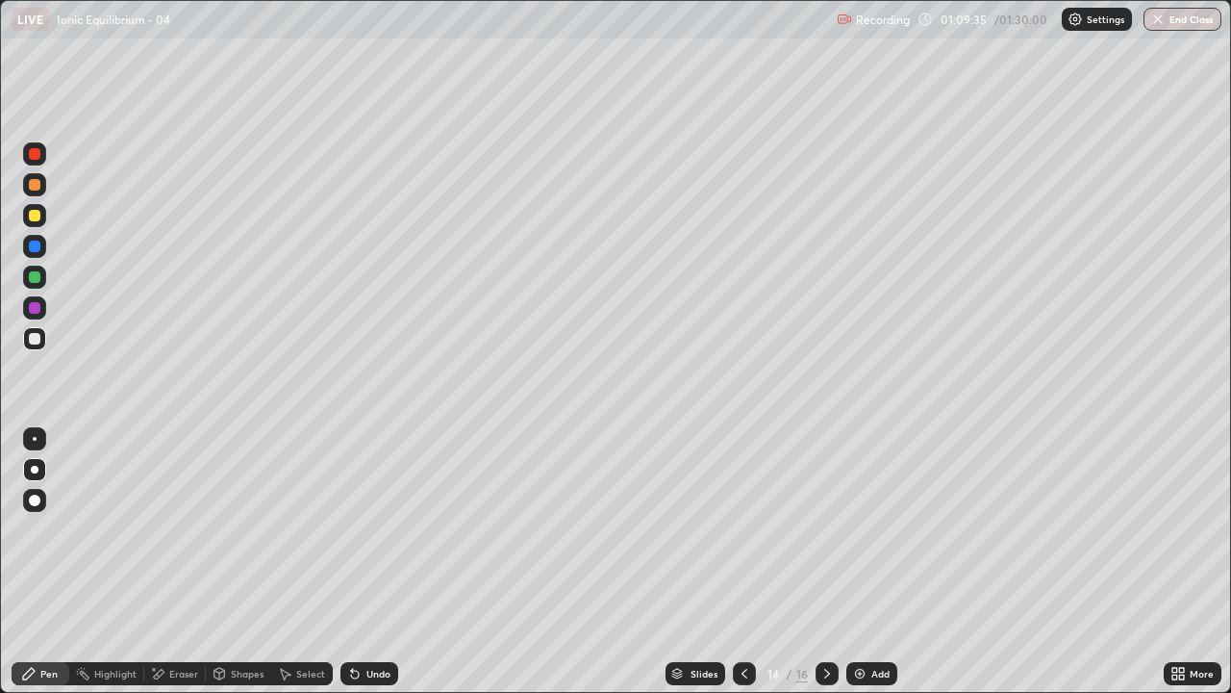
click at [182, 562] on div "Eraser" at bounding box center [183, 674] width 29 height 10
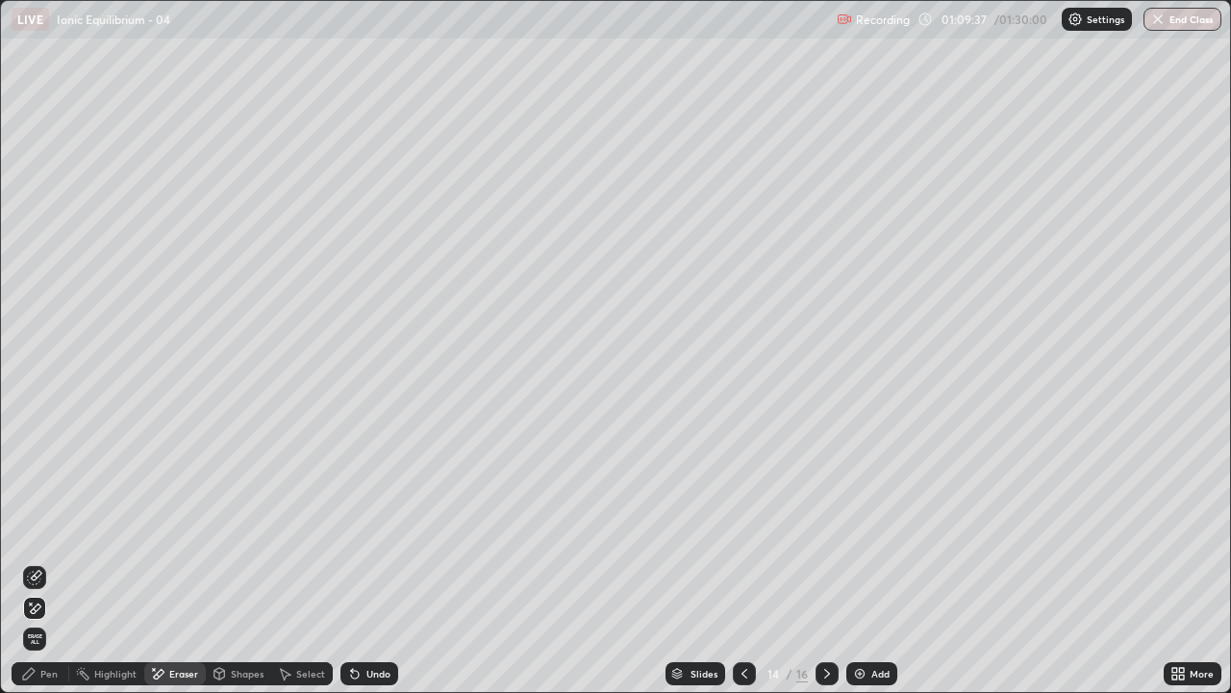
click at [48, 562] on div "Pen" at bounding box center [48, 674] width 17 height 10
click at [47, 562] on div "Pen" at bounding box center [48, 674] width 17 height 10
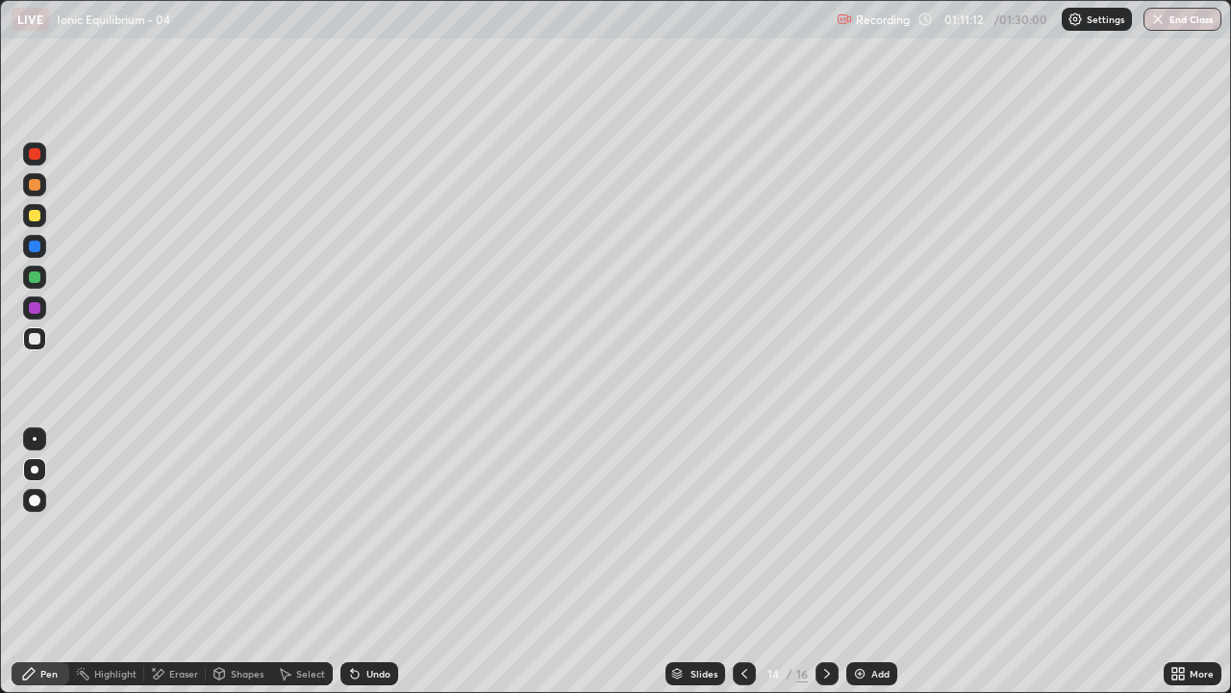
click at [823, 562] on icon at bounding box center [827, 673] width 15 height 15
click at [194, 562] on div "Eraser" at bounding box center [183, 674] width 29 height 10
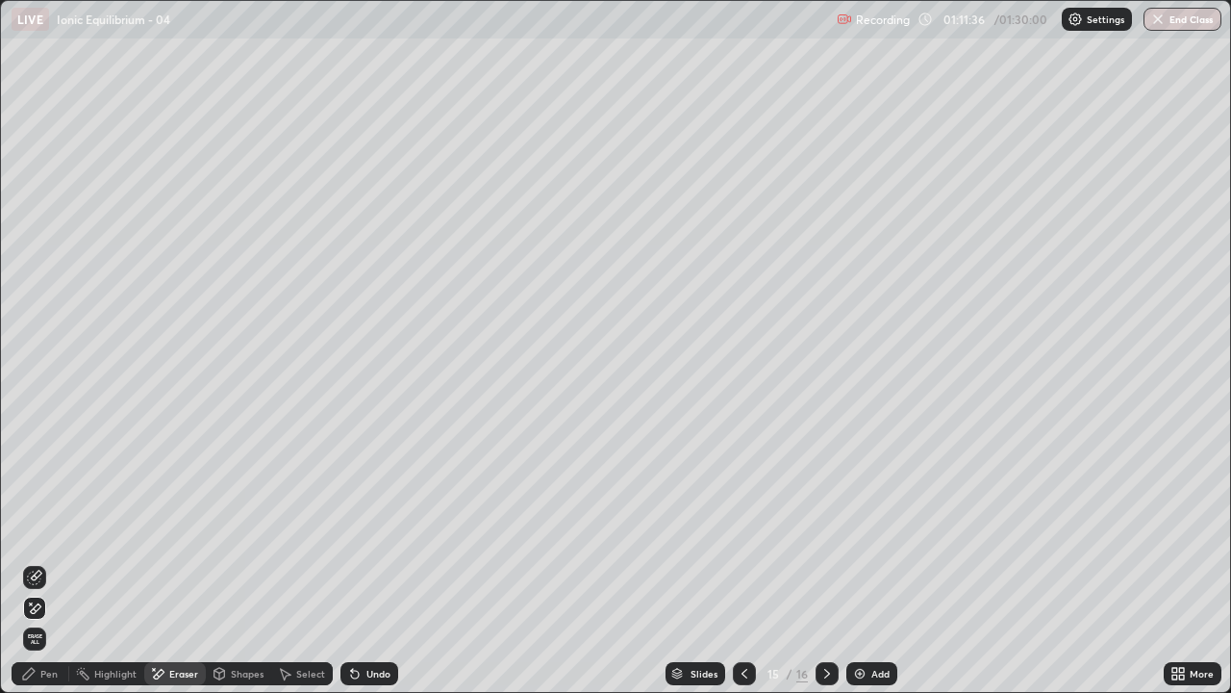
click at [53, 562] on div "Pen" at bounding box center [41, 673] width 58 height 23
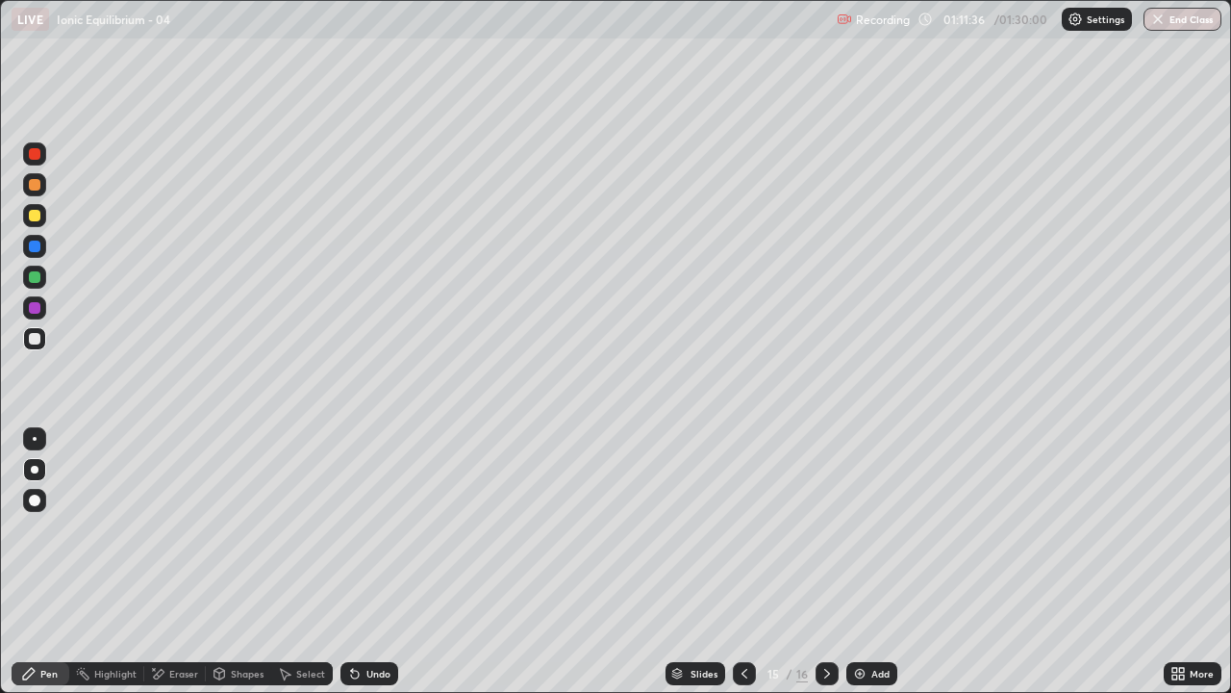
click at [54, 562] on div "Pen" at bounding box center [48, 674] width 17 height 10
click at [825, 562] on icon at bounding box center [827, 673] width 15 height 15
click at [182, 562] on div "Eraser" at bounding box center [183, 674] width 29 height 10
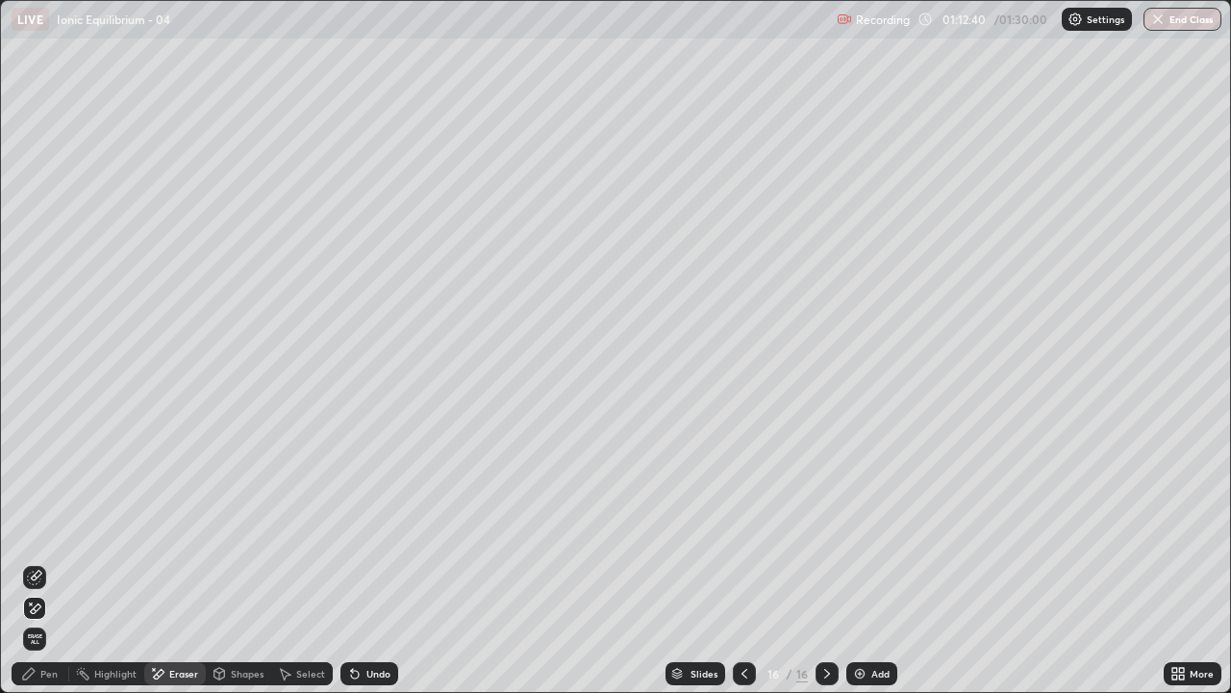
click at [49, 562] on div "Pen" at bounding box center [48, 674] width 17 height 10
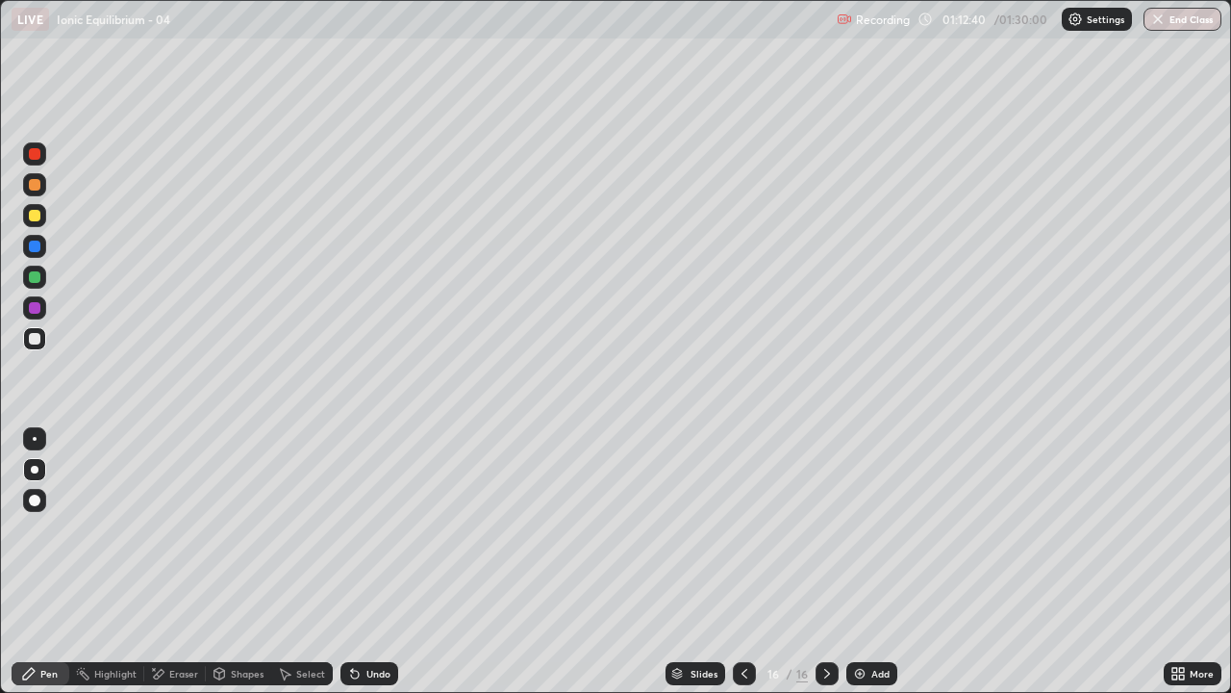
click at [50, 562] on div "Pen" at bounding box center [48, 674] width 17 height 10
click at [744, 562] on icon at bounding box center [745, 674] width 6 height 10
click at [825, 562] on icon at bounding box center [827, 673] width 15 height 15
click at [865, 562] on img at bounding box center [859, 673] width 15 height 15
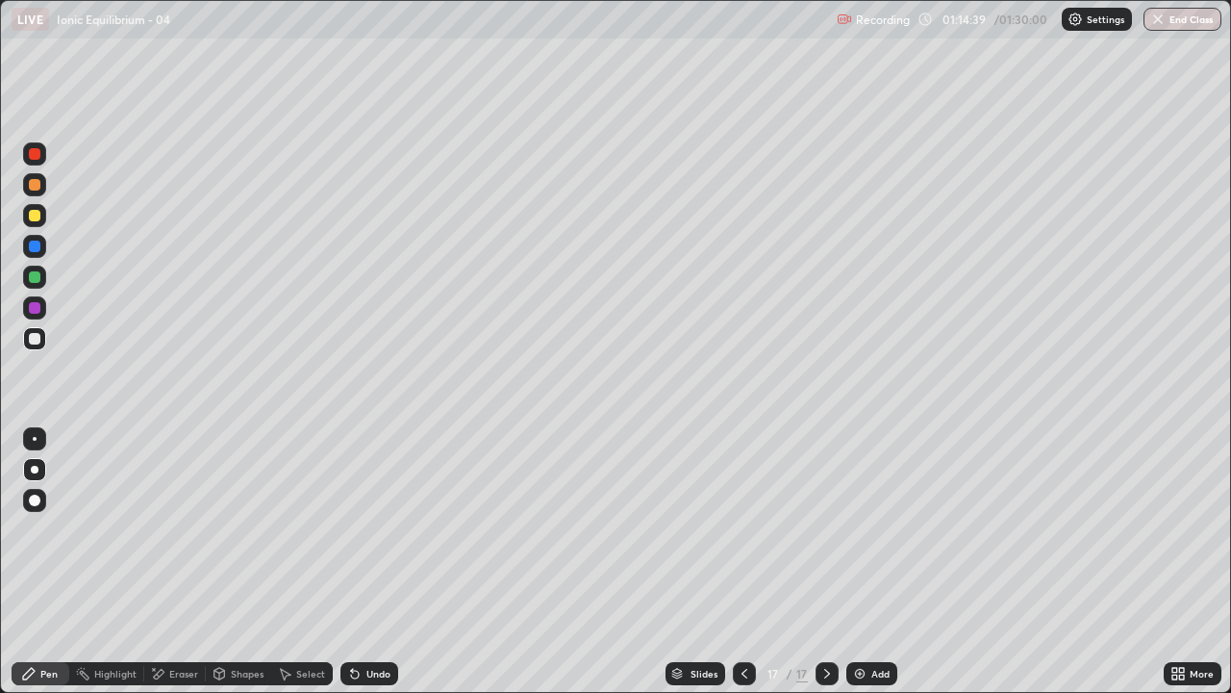
click at [176, 562] on div "Eraser" at bounding box center [183, 674] width 29 height 10
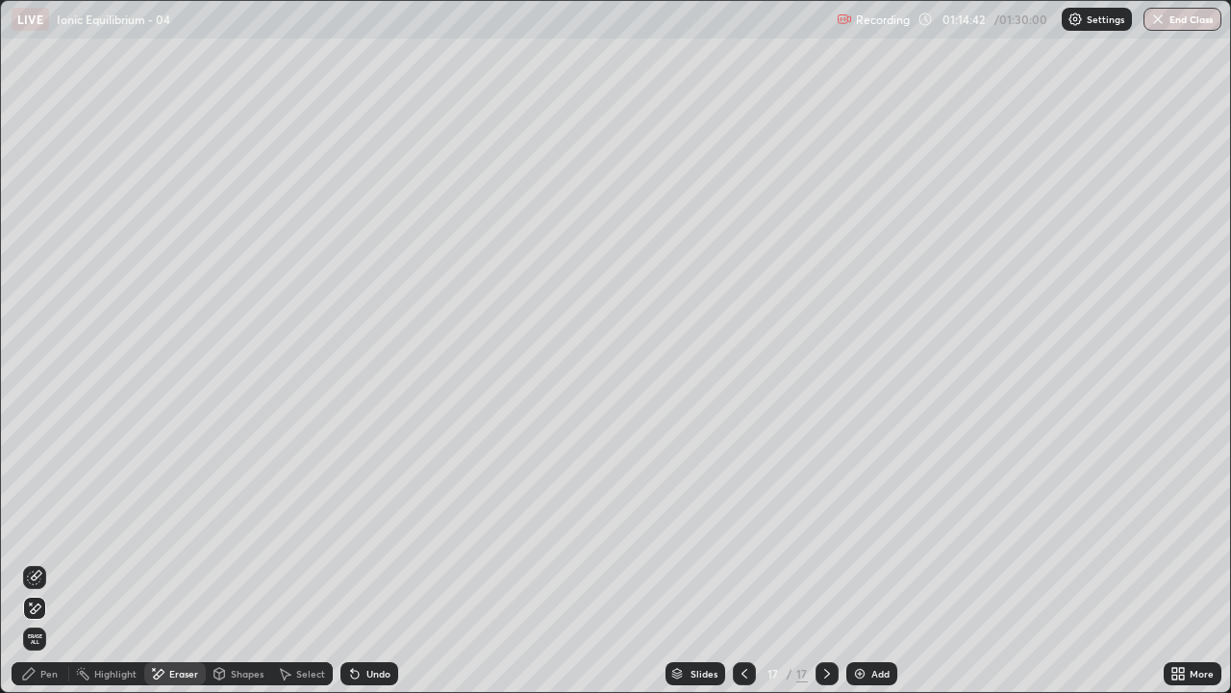
click at [58, 562] on div "Pen" at bounding box center [41, 673] width 58 height 23
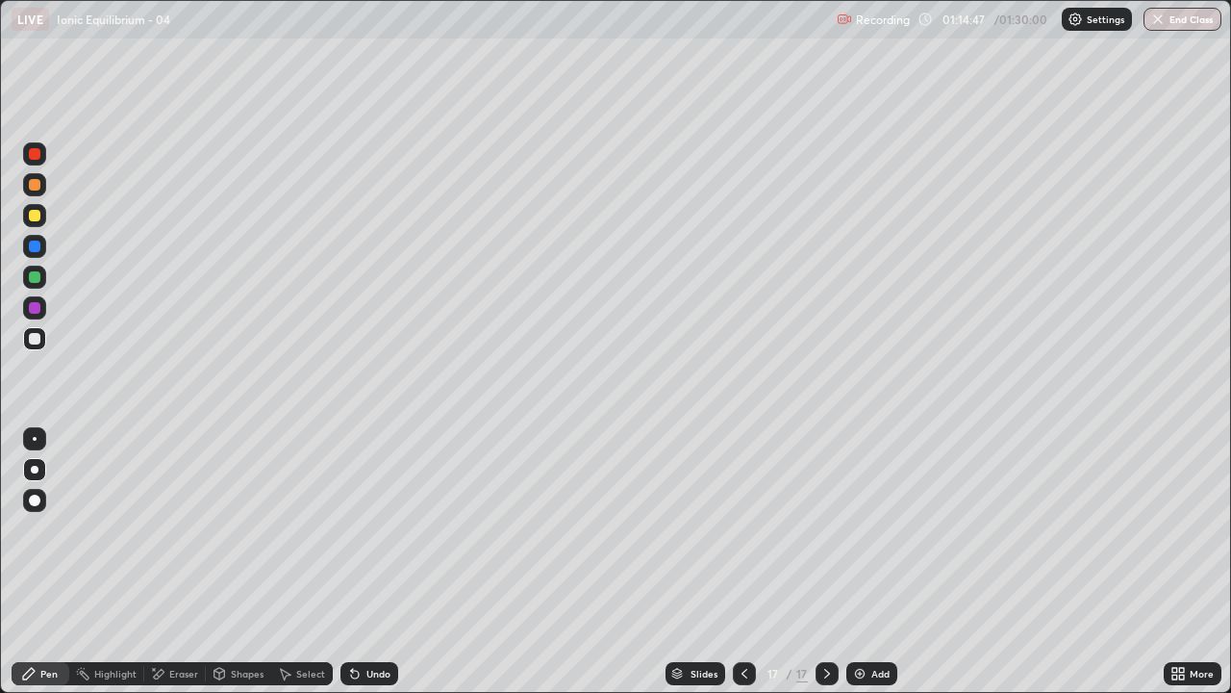
click at [824, 562] on icon at bounding box center [827, 673] width 15 height 15
click at [875, 562] on div "Add" at bounding box center [881, 674] width 18 height 10
click at [824, 562] on icon at bounding box center [827, 673] width 15 height 15
click at [873, 562] on div "Add" at bounding box center [881, 674] width 18 height 10
click at [734, 562] on div at bounding box center [744, 673] width 23 height 23
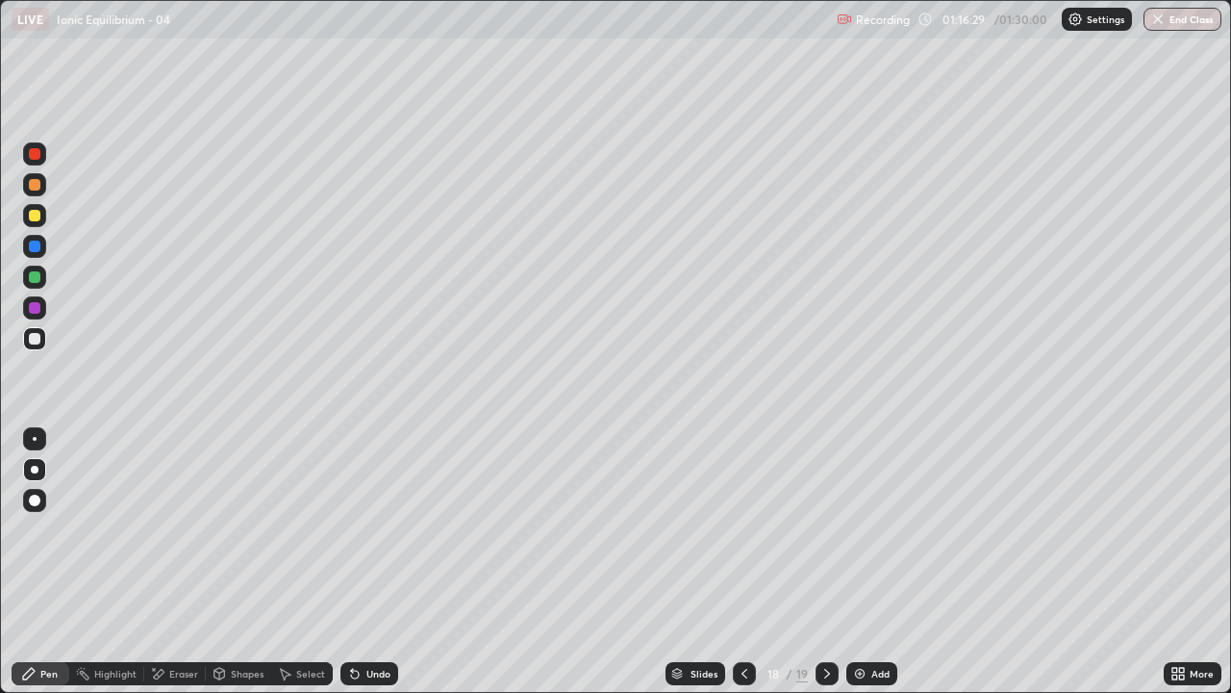
click at [175, 562] on div "Eraser" at bounding box center [183, 674] width 29 height 10
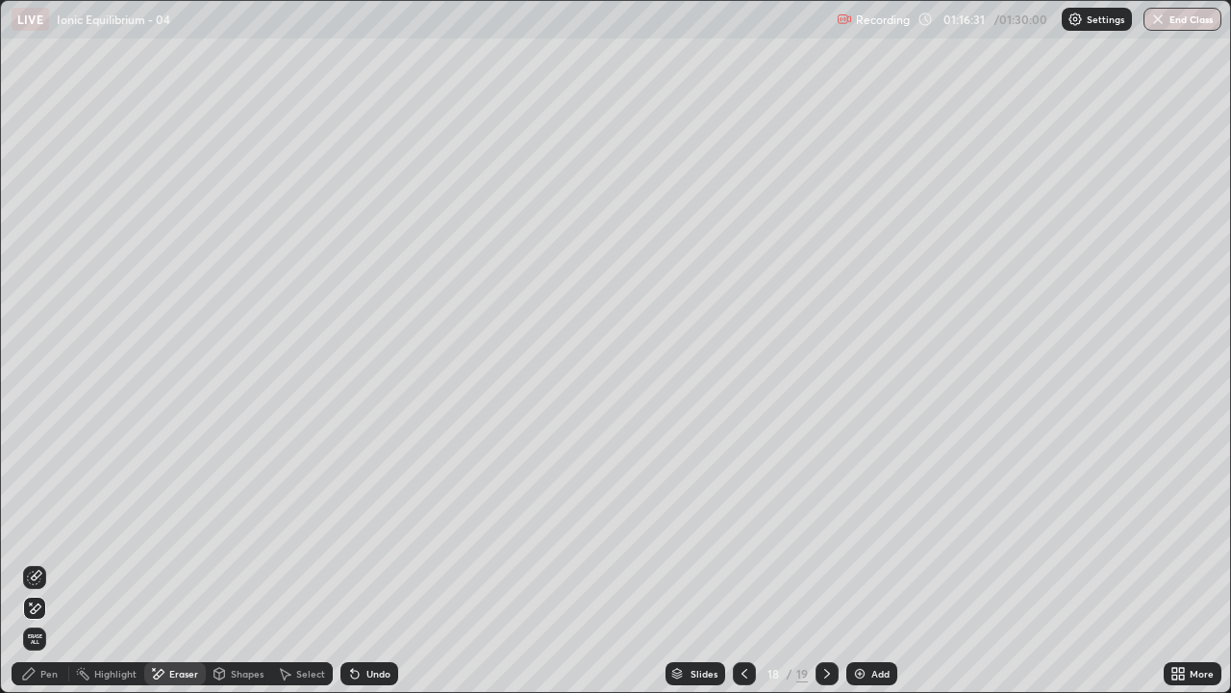
click at [46, 562] on div "Pen" at bounding box center [48, 674] width 17 height 10
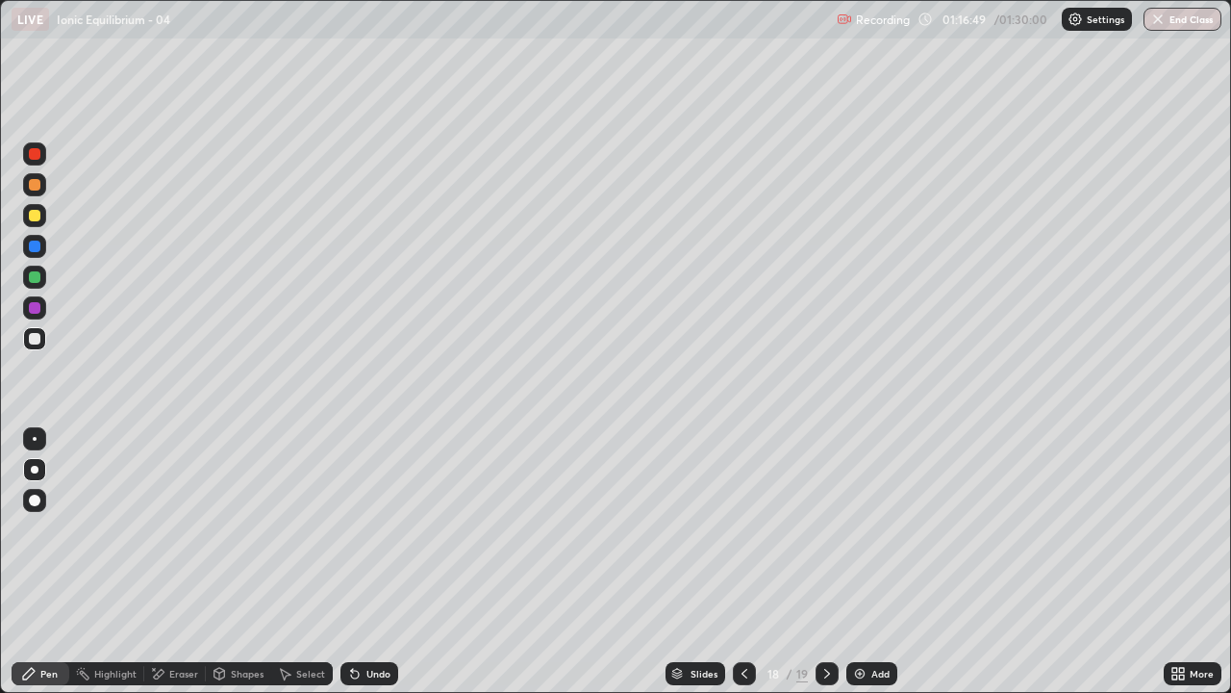
click at [828, 562] on icon at bounding box center [827, 673] width 15 height 15
click at [826, 562] on icon at bounding box center [827, 673] width 15 height 15
click at [874, 562] on div "Add" at bounding box center [881, 674] width 18 height 10
click at [742, 562] on icon at bounding box center [743, 673] width 15 height 15
click at [739, 562] on icon at bounding box center [743, 673] width 15 height 15
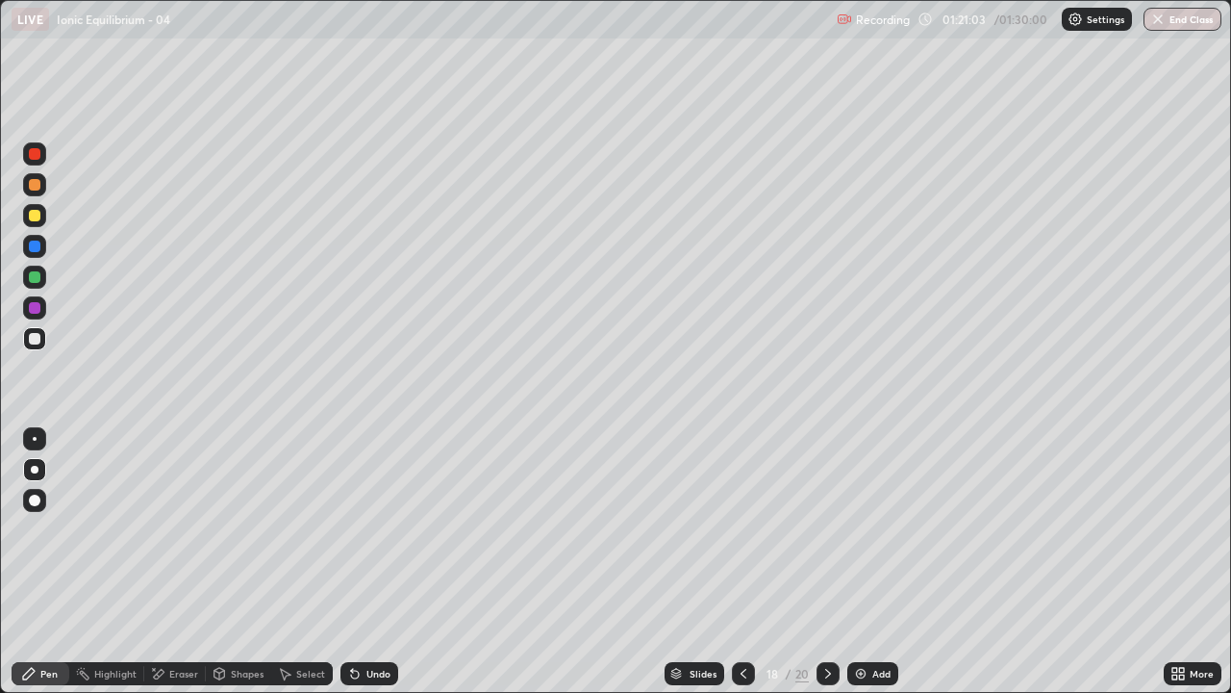
click at [742, 562] on icon at bounding box center [743, 673] width 15 height 15
click at [743, 562] on icon at bounding box center [743, 673] width 15 height 15
click at [822, 562] on div at bounding box center [828, 673] width 23 height 23
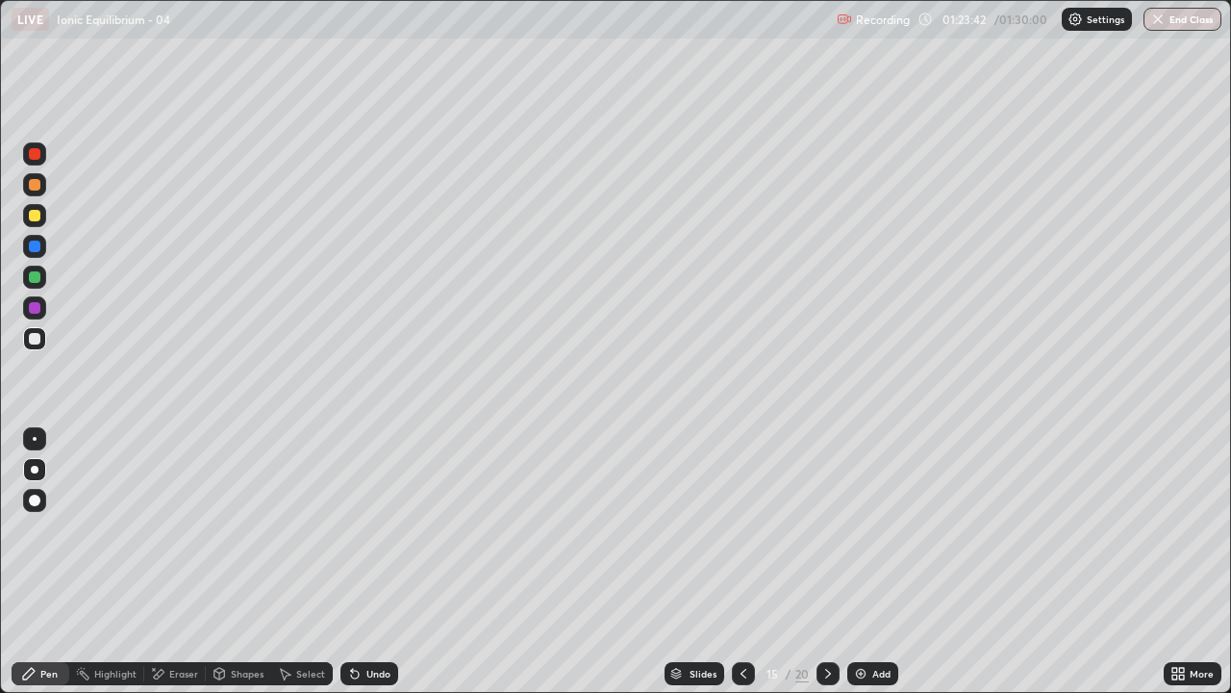
click at [828, 562] on icon at bounding box center [828, 673] width 15 height 15
click at [825, 562] on icon at bounding box center [828, 673] width 15 height 15
click at [825, 562] on icon at bounding box center [828, 674] width 6 height 10
click at [826, 562] on icon at bounding box center [828, 673] width 15 height 15
click at [827, 562] on icon at bounding box center [828, 673] width 15 height 15
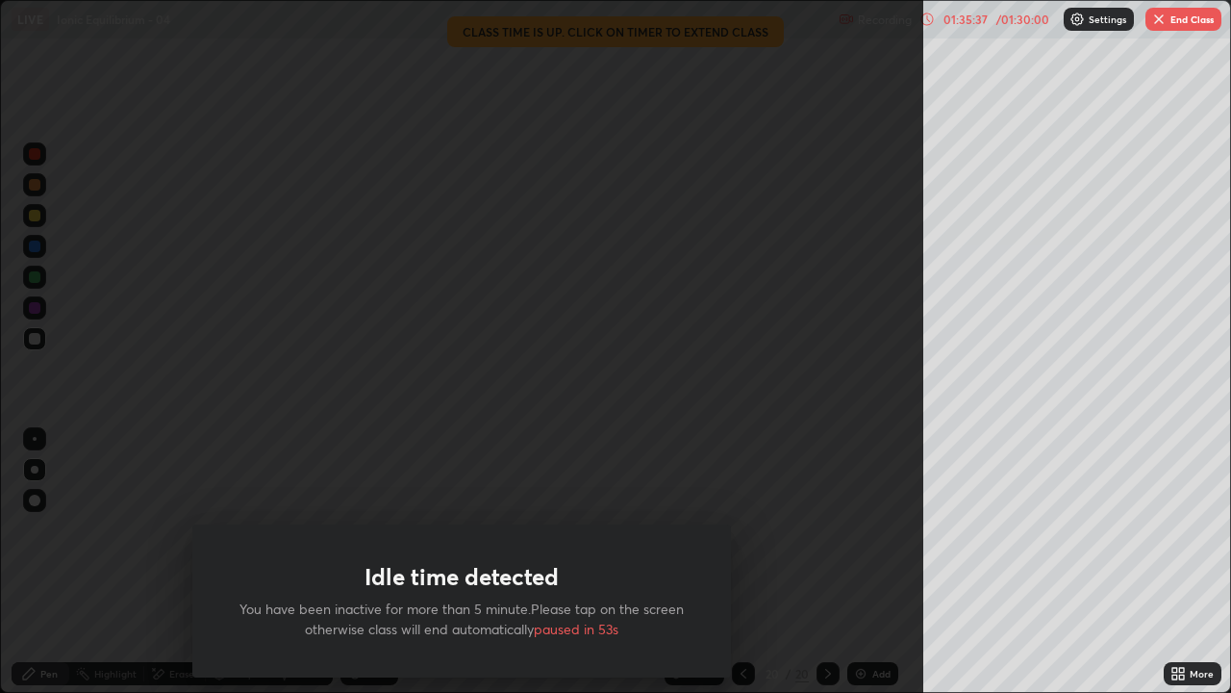
click at [807, 461] on div "Idle time detected You have been inactive for more than 5 minute.Please tap on …" at bounding box center [462, 346] width 924 height 693
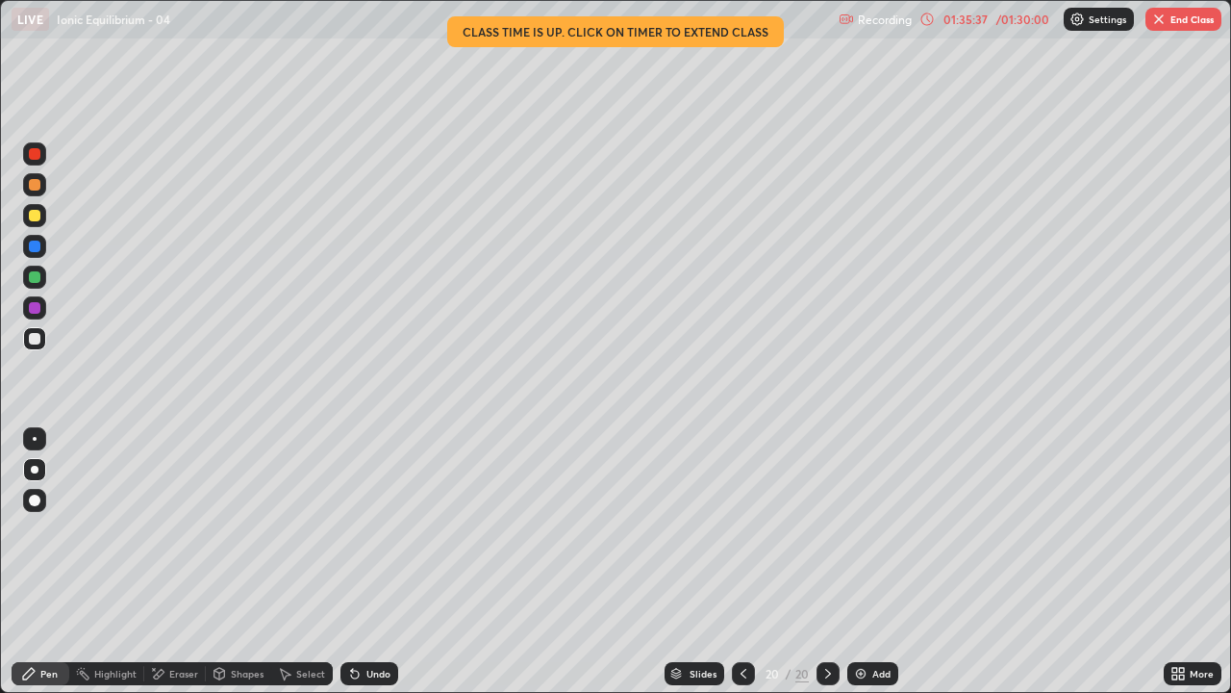
click at [1172, 26] on button "End Class" at bounding box center [1184, 19] width 76 height 23
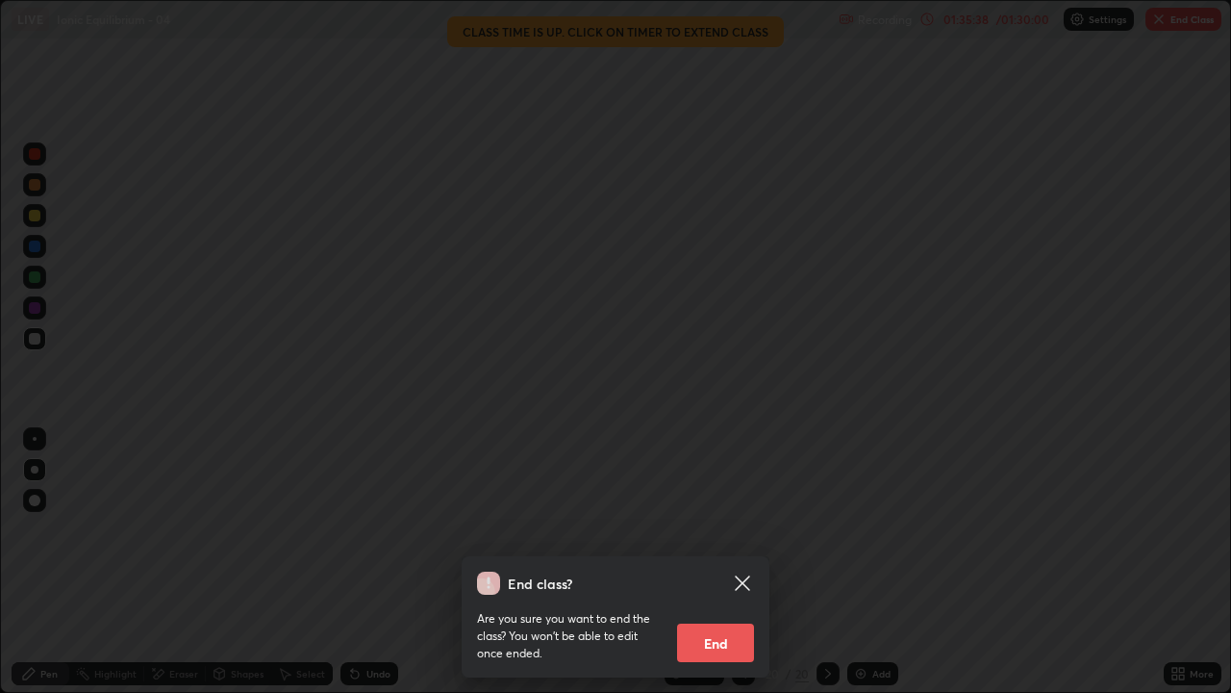
click at [726, 562] on button "End" at bounding box center [715, 642] width 77 height 38
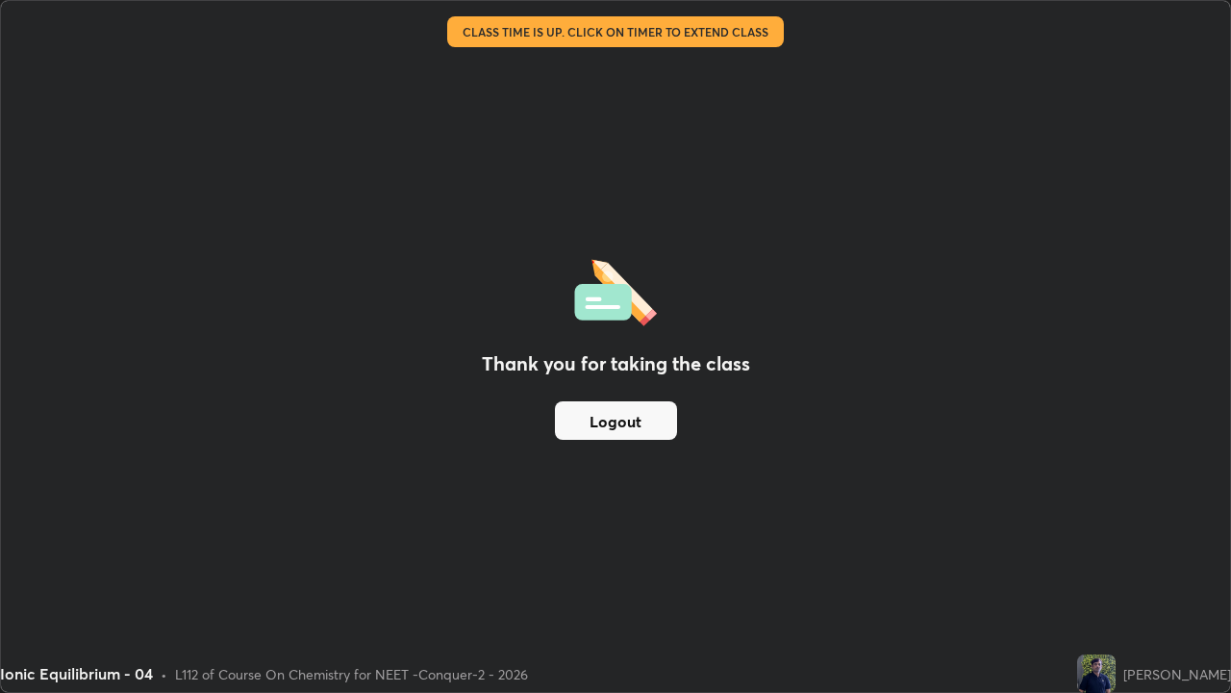
click at [631, 425] on button "Logout" at bounding box center [616, 420] width 122 height 38
